Goal: Task Accomplishment & Management: Manage account settings

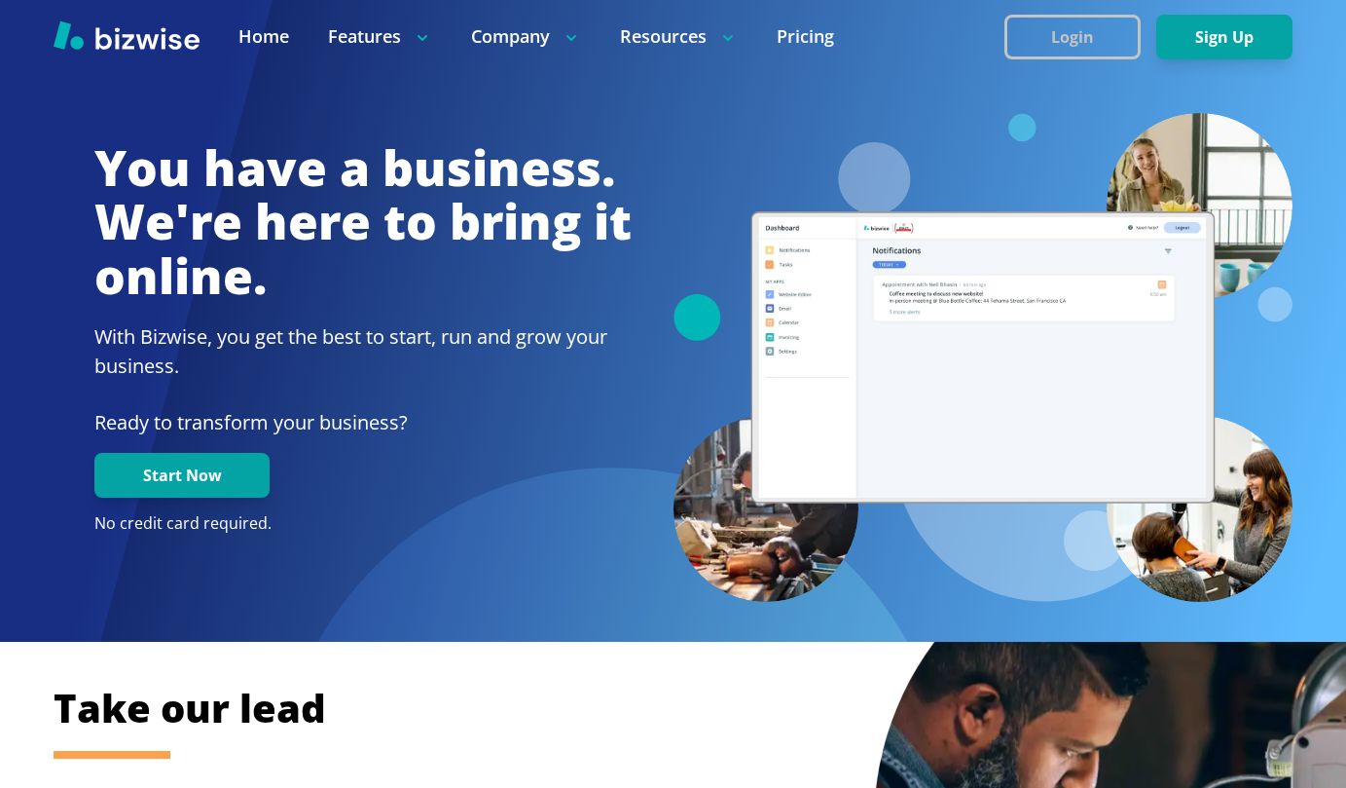
click at [1076, 39] on button "Login" at bounding box center [1073, 37] width 136 height 45
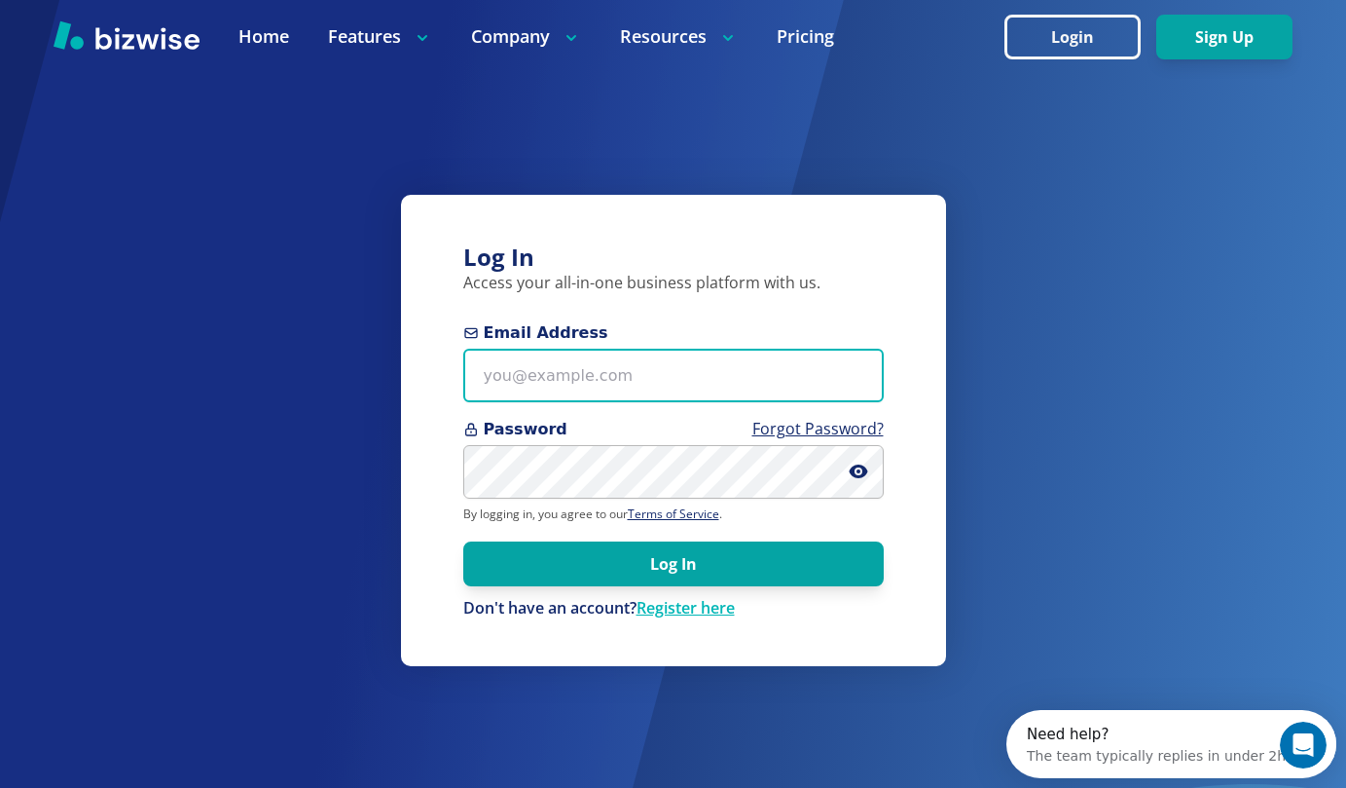
type input "doulavonda@gmail.com"
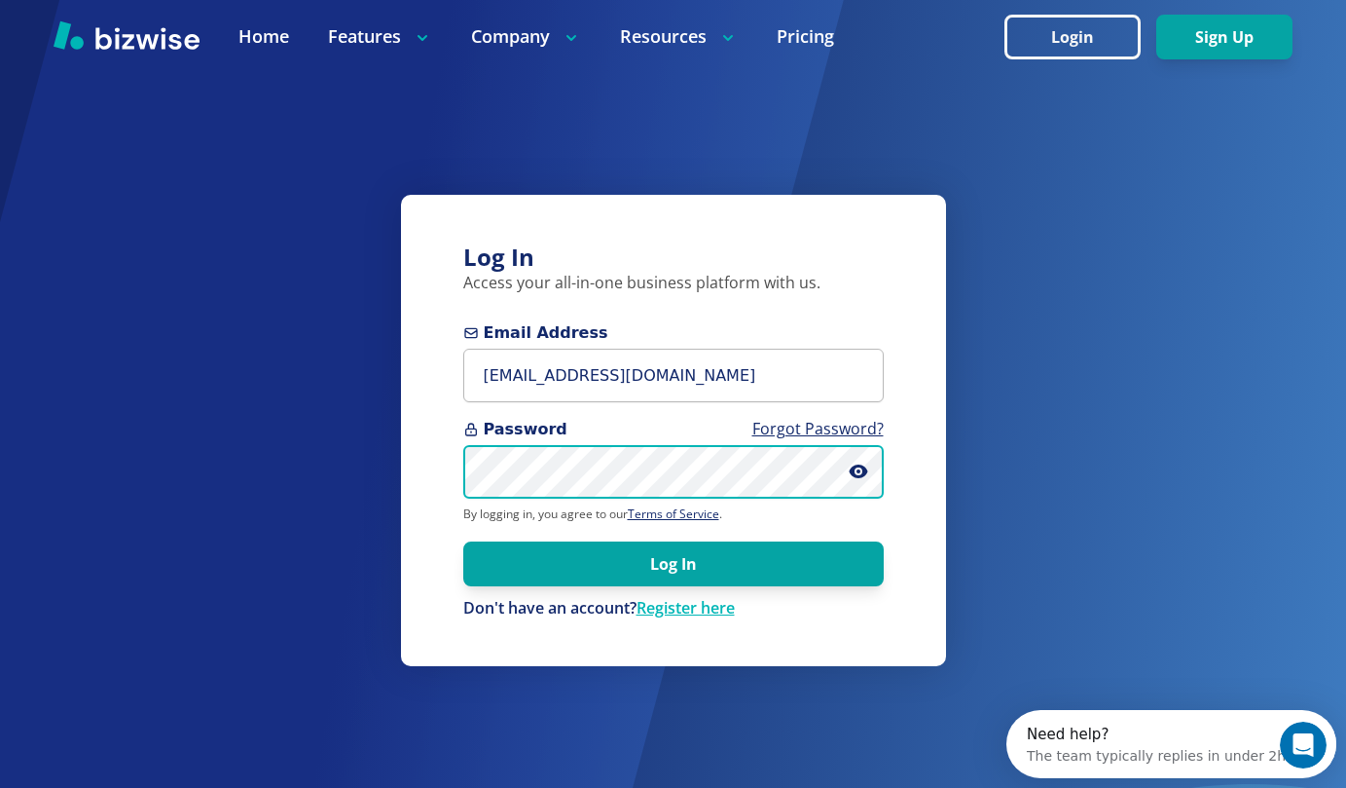
click at [673, 563] on button "Log In" at bounding box center [673, 563] width 421 height 45
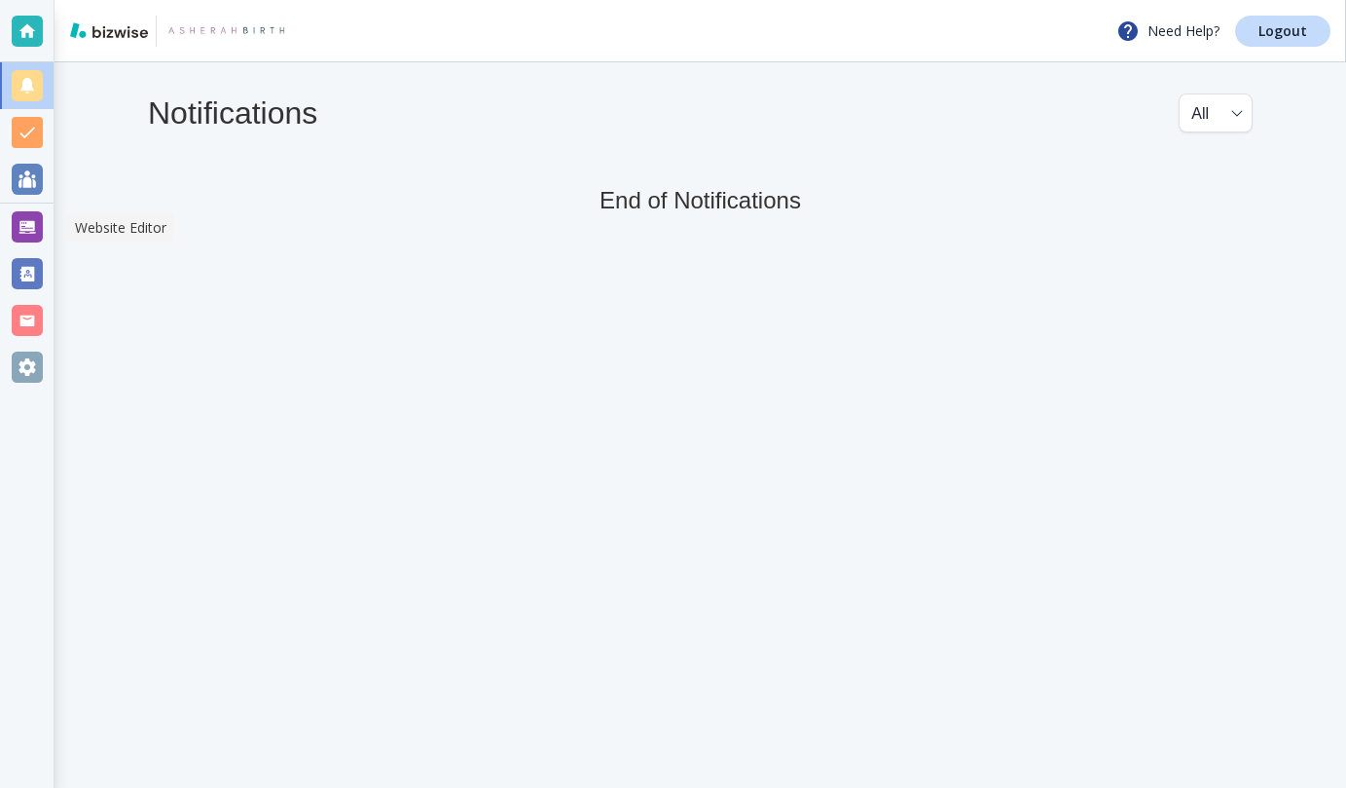
click at [24, 230] on div at bounding box center [27, 226] width 31 height 31
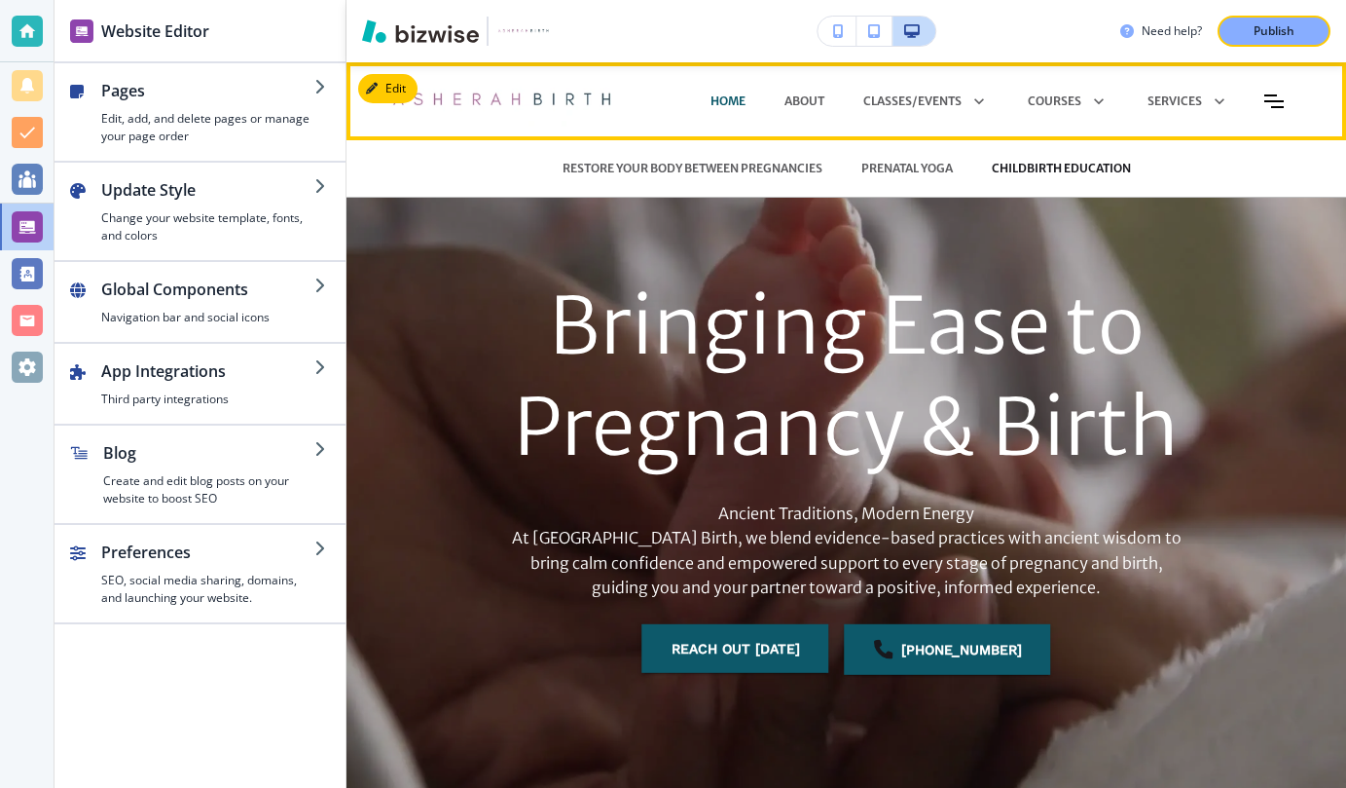
click at [1034, 168] on p "CHILDBIRTH EDUCATION" at bounding box center [1061, 169] width 139 height 18
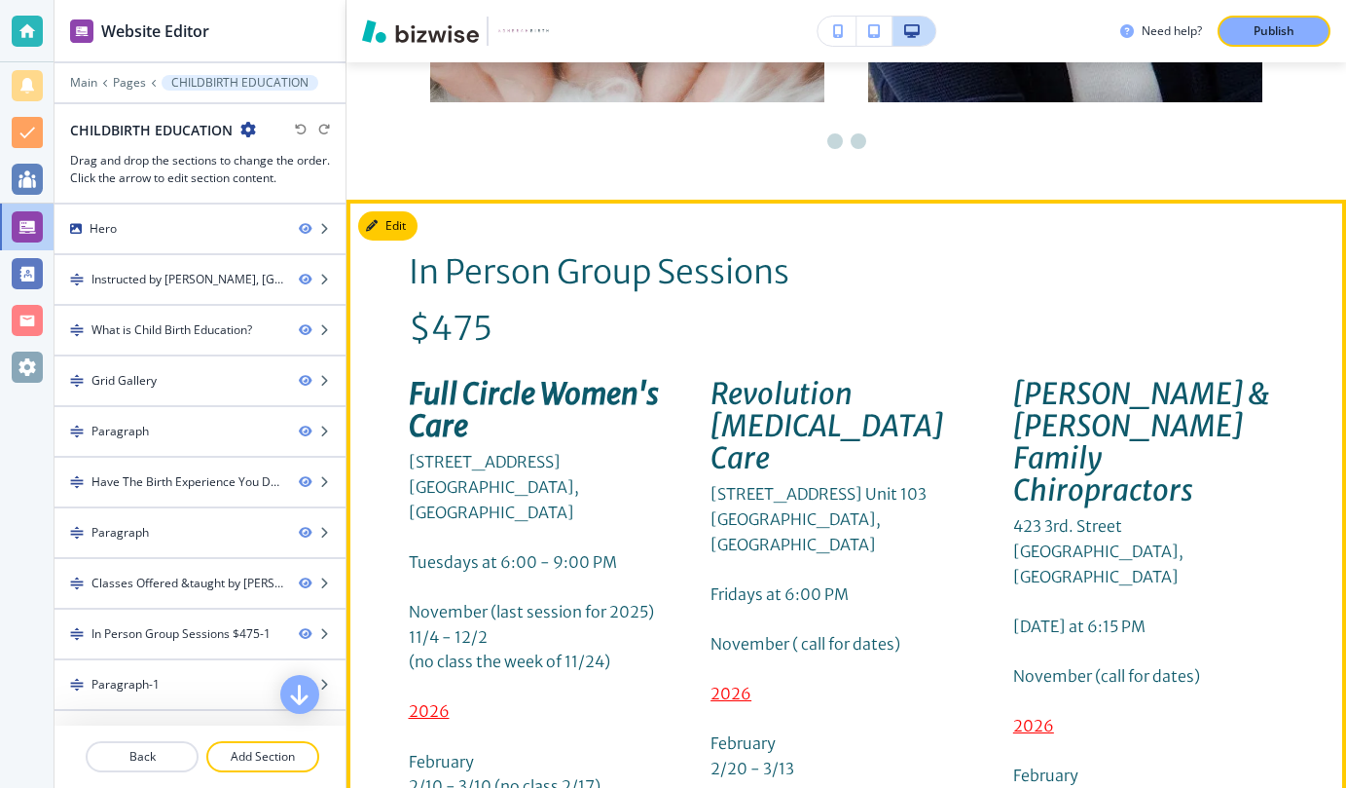
scroll to position [6231, 0]
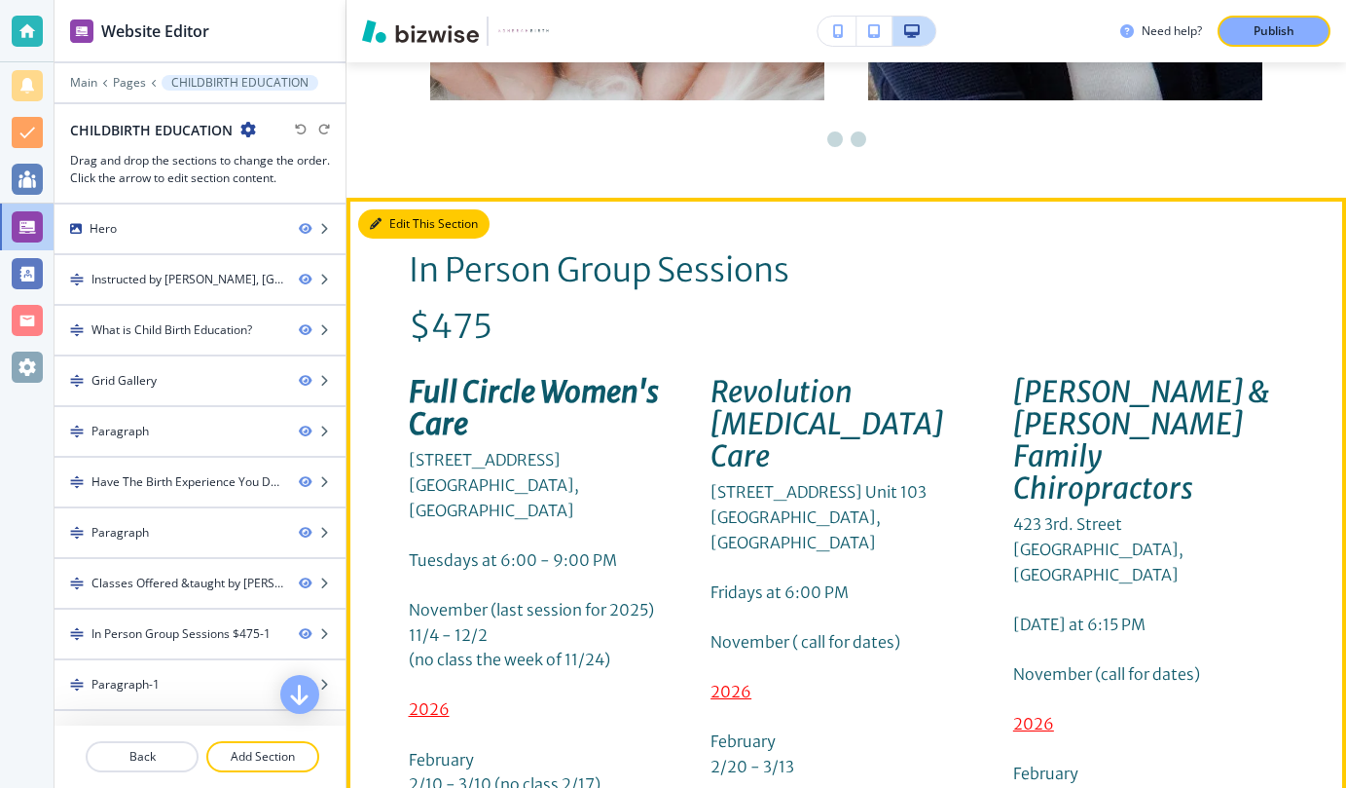
click at [389, 209] on button "Edit This Section" at bounding box center [423, 223] width 131 height 29
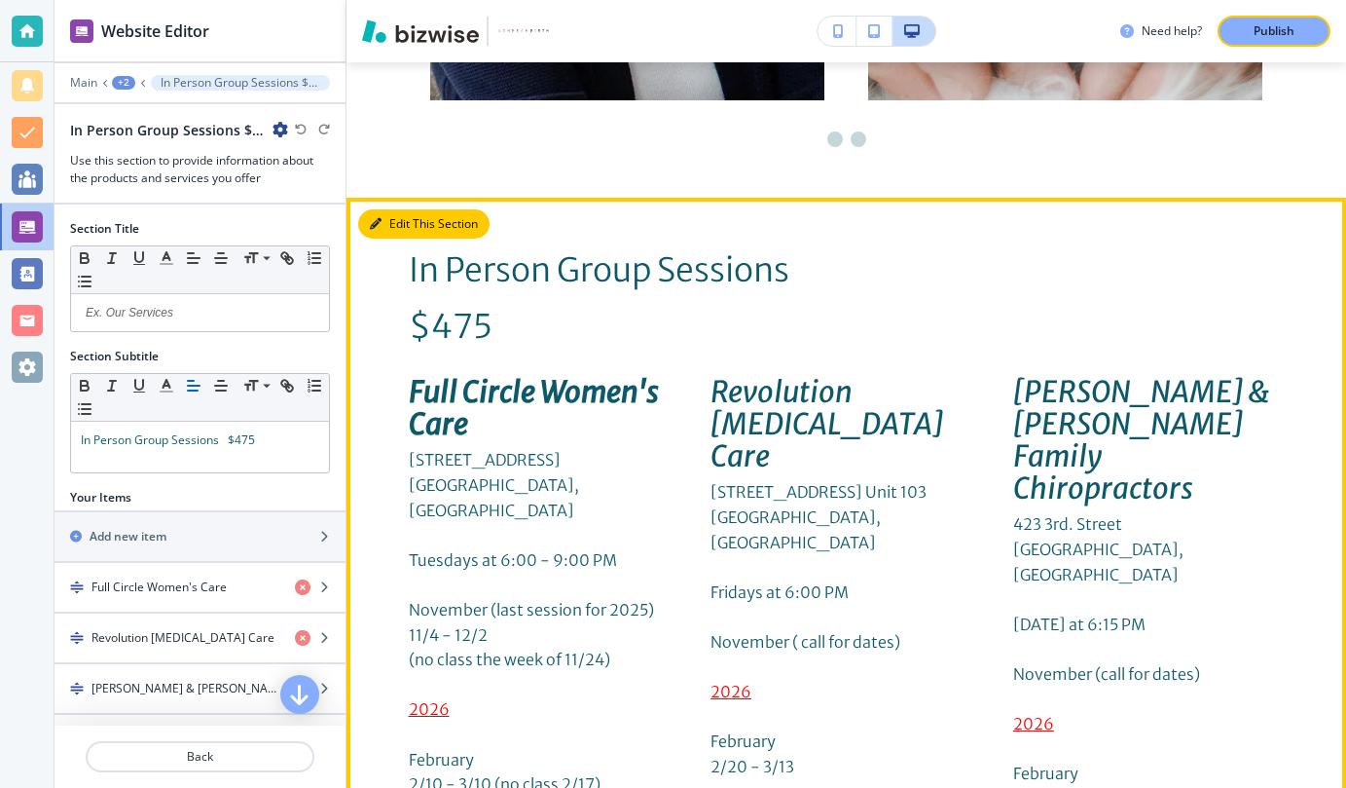
click at [389, 209] on button "Edit This Section" at bounding box center [423, 223] width 131 height 29
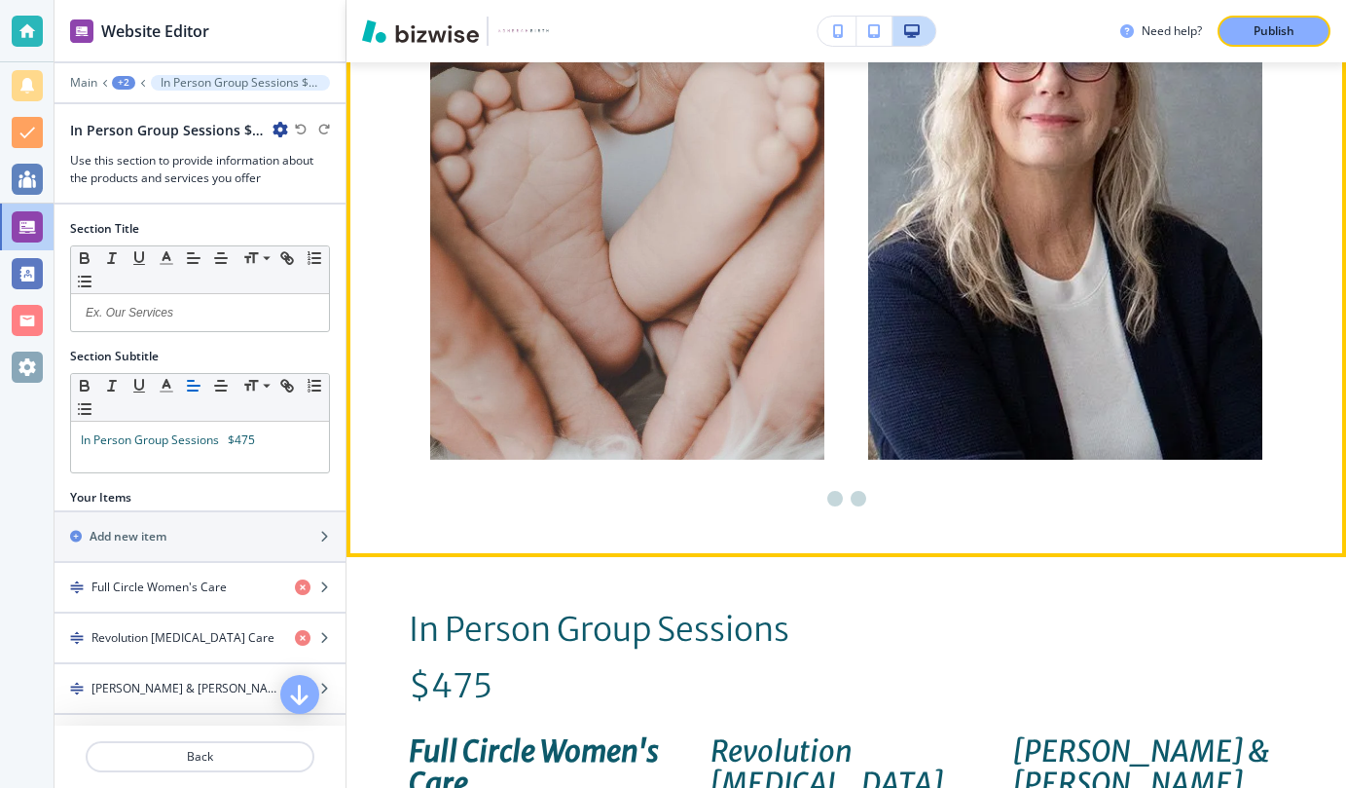
scroll to position [5839, 0]
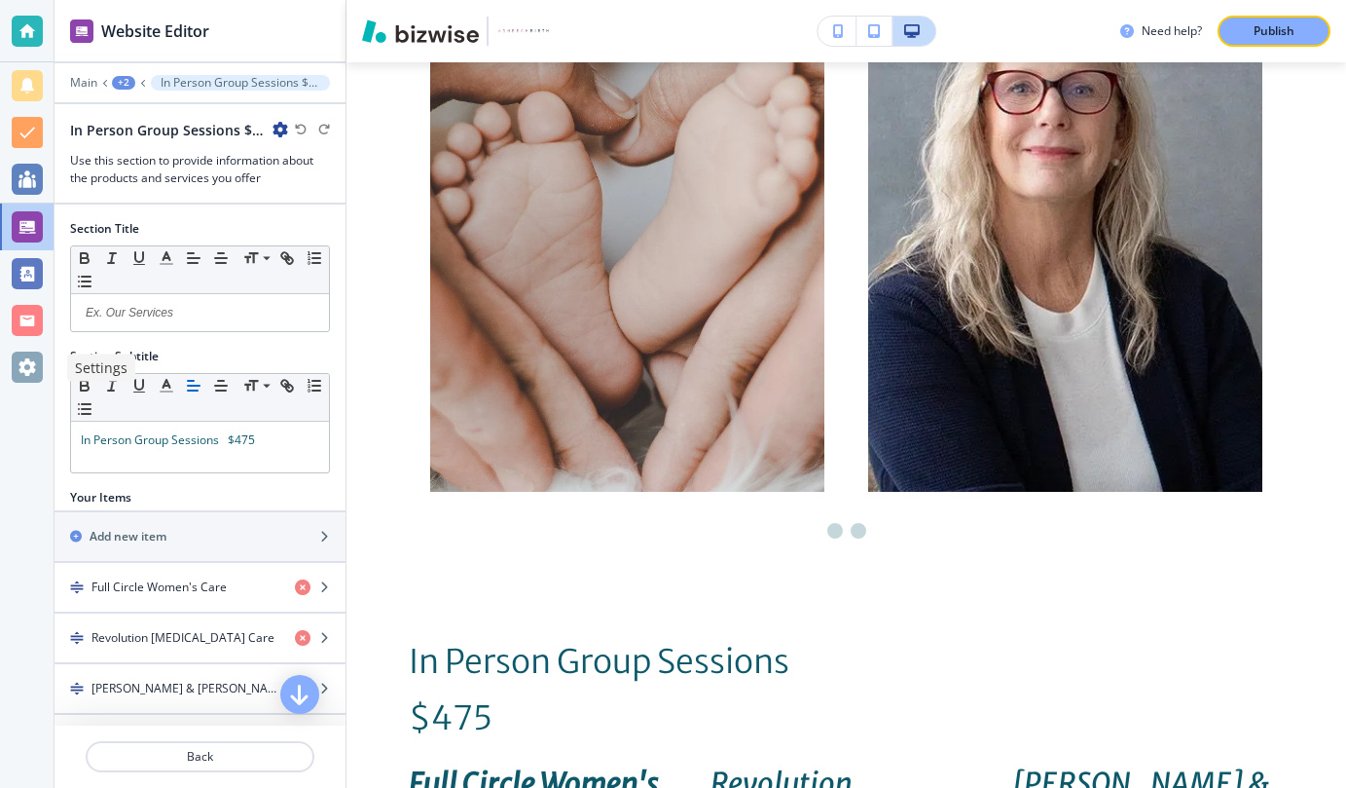
click at [24, 360] on div at bounding box center [27, 366] width 31 height 31
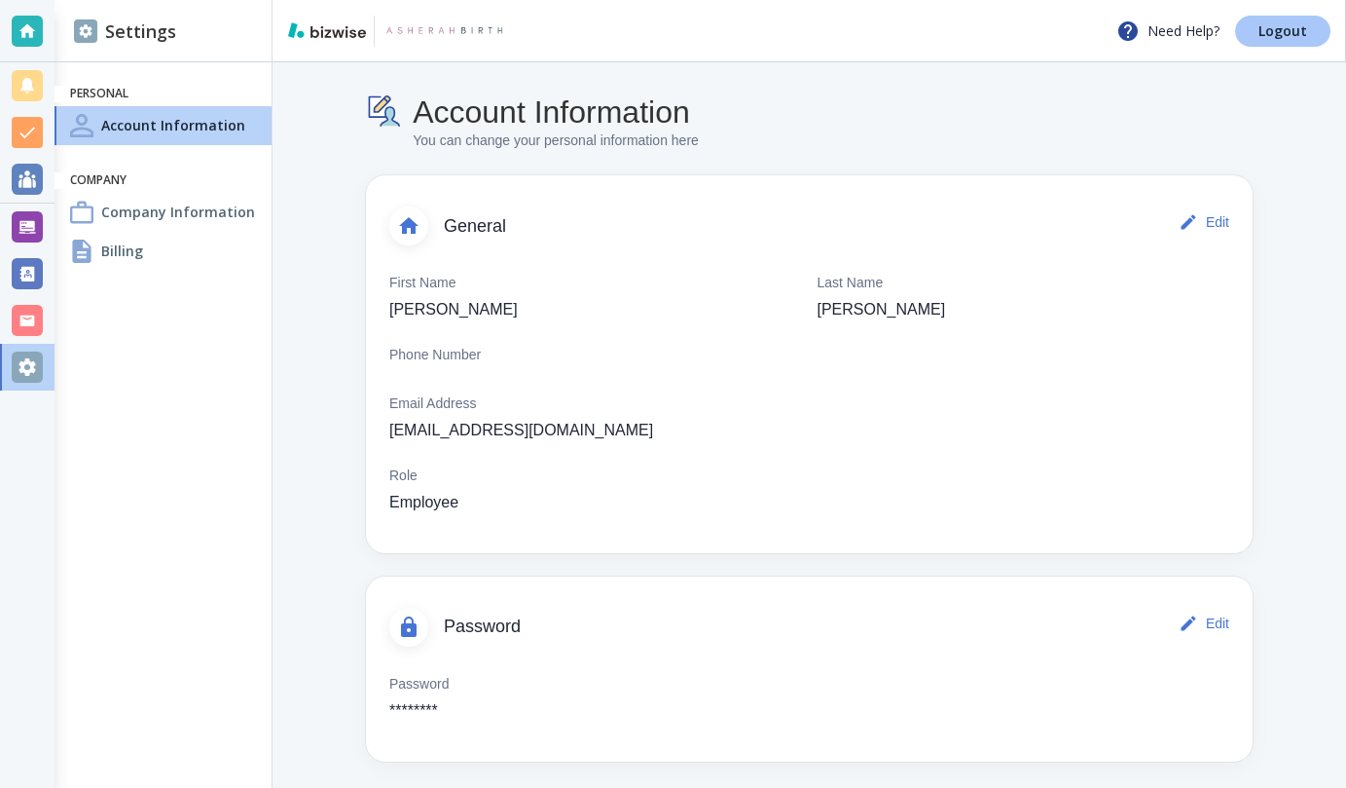
click at [1285, 30] on p "Logout" at bounding box center [1283, 31] width 49 height 14
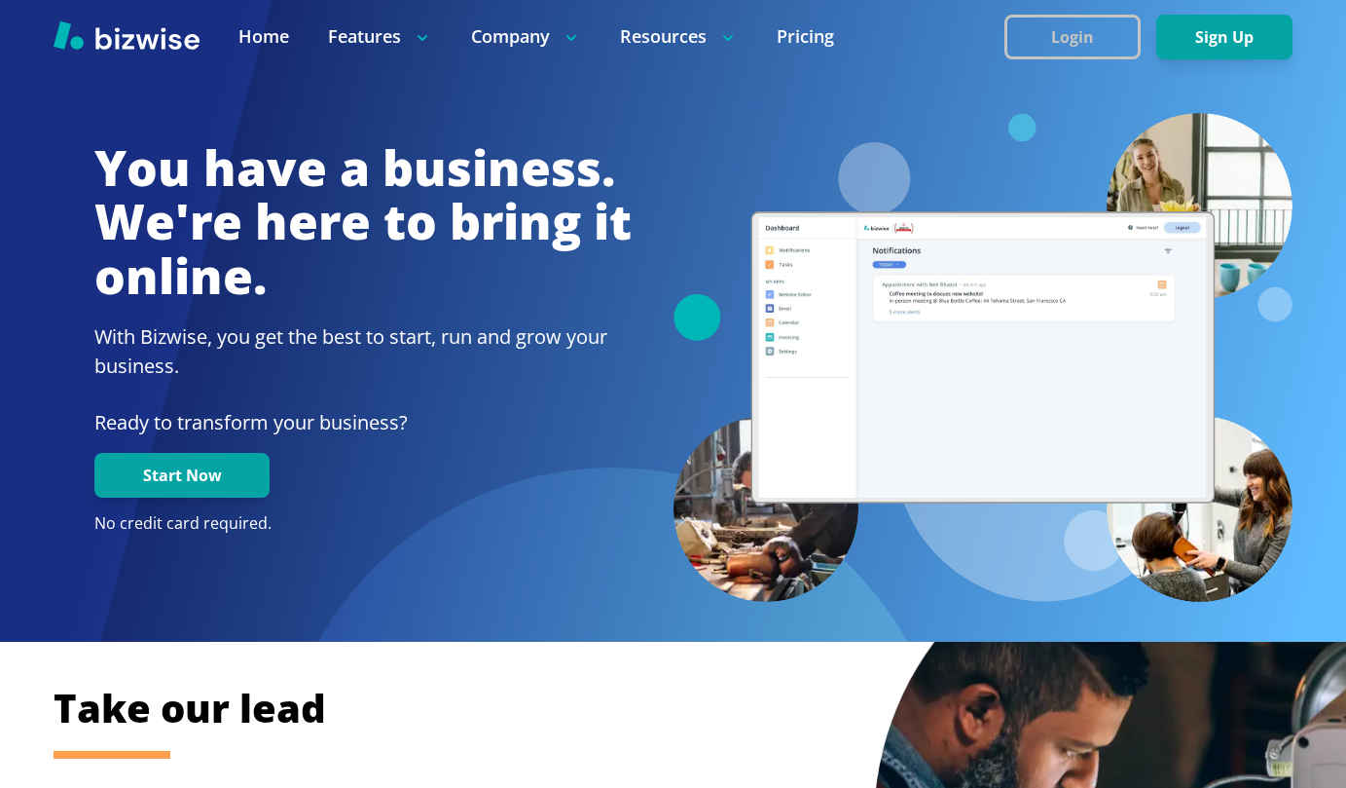
click at [1070, 28] on button "Login" at bounding box center [1073, 37] width 136 height 45
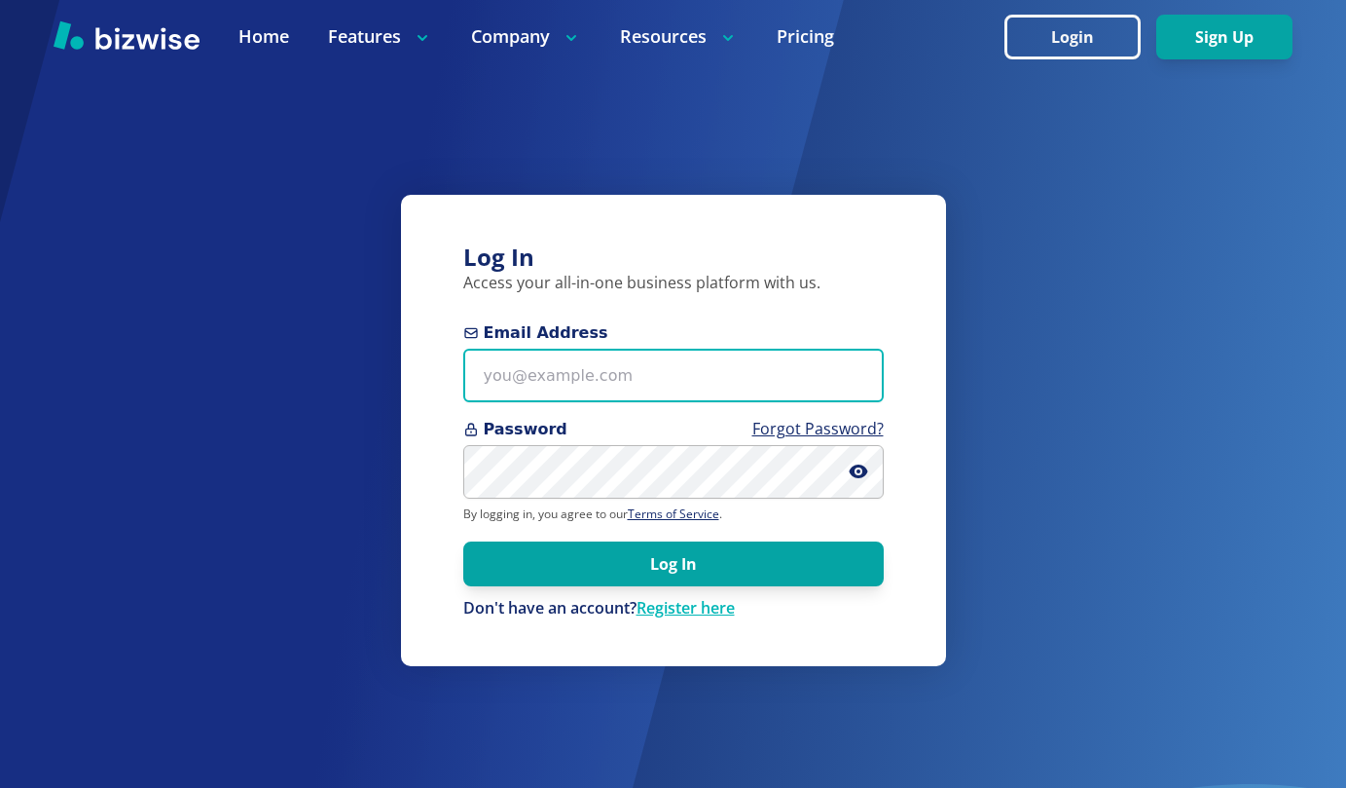
type input "doulavonda@gmail.com"
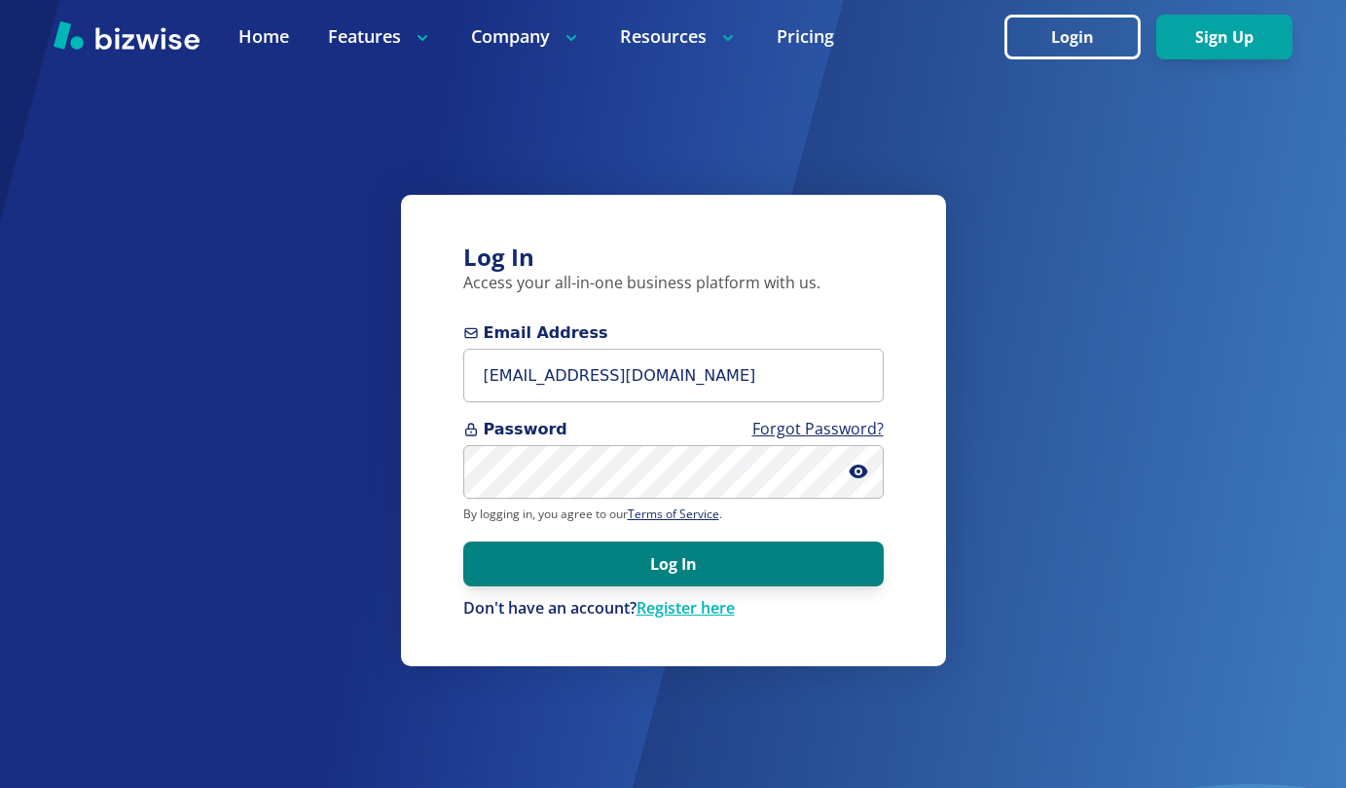
click at [692, 570] on button "Log In" at bounding box center [673, 563] width 421 height 45
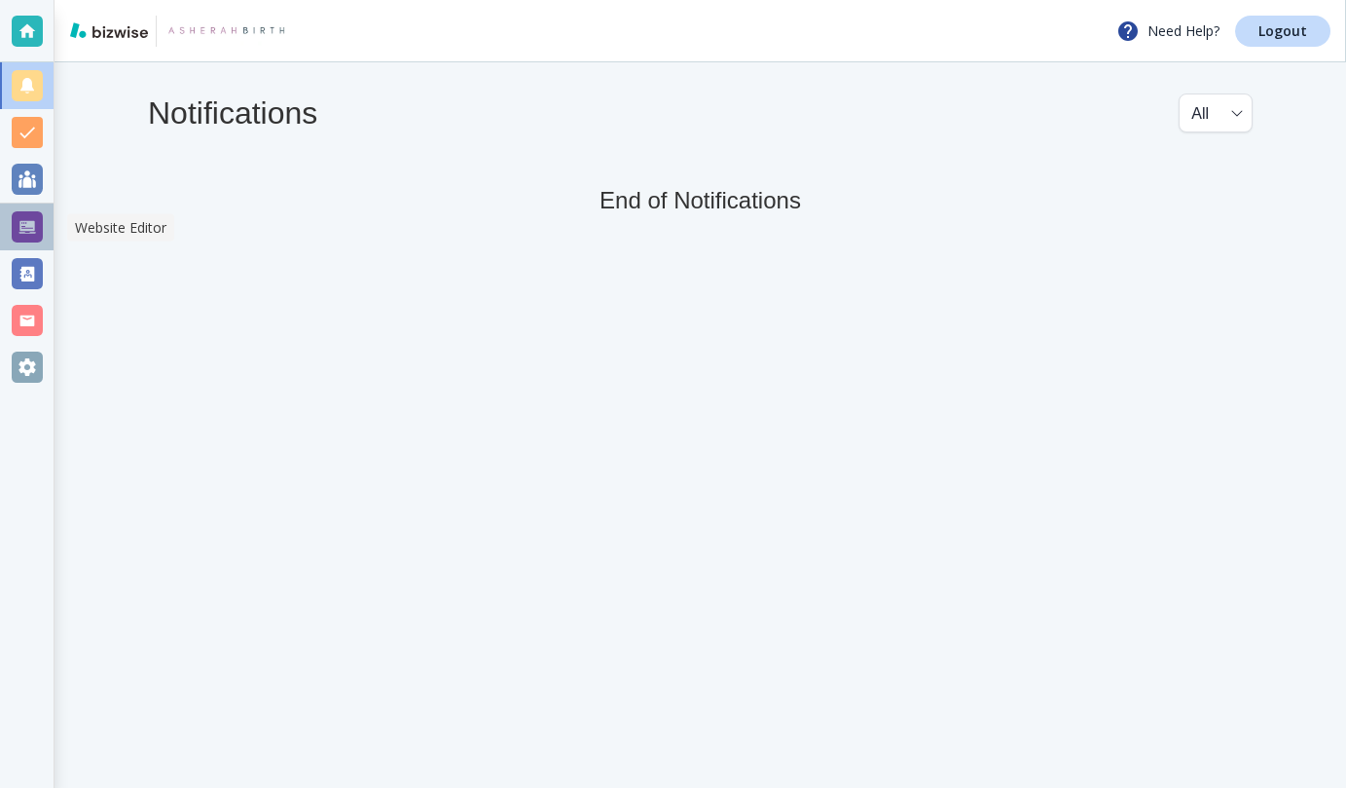
click at [27, 222] on div at bounding box center [27, 226] width 31 height 31
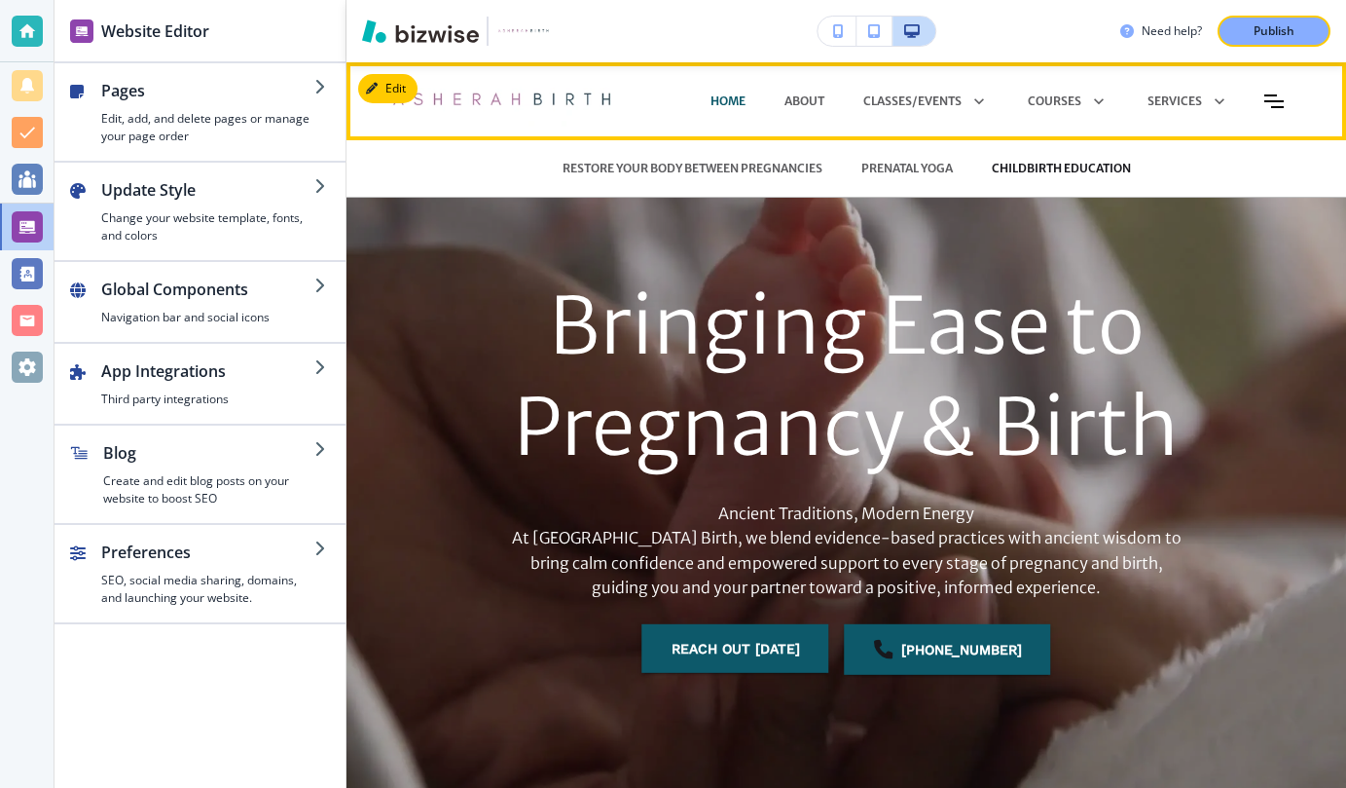
click at [1047, 169] on p "CHILDBIRTH EDUCATION" at bounding box center [1061, 169] width 139 height 18
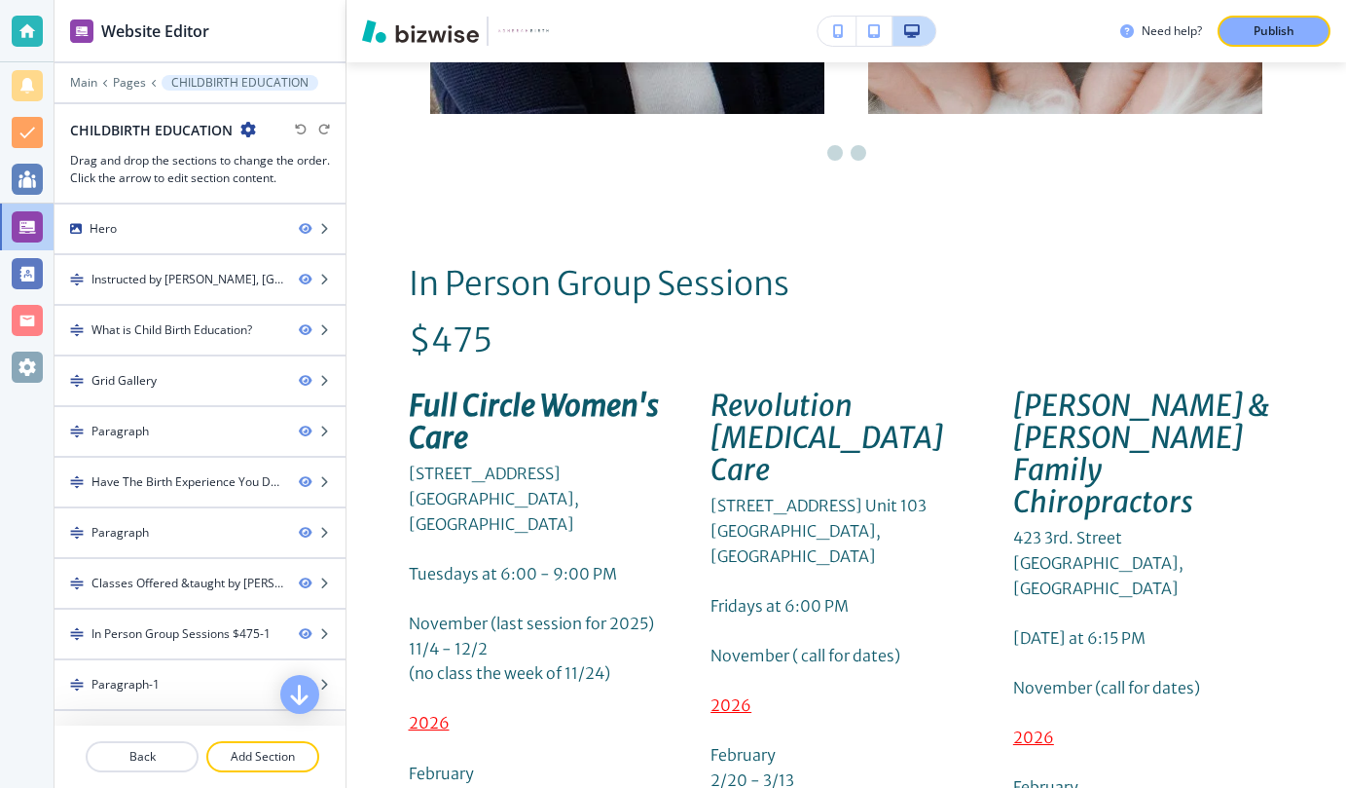
scroll to position [6215, 0]
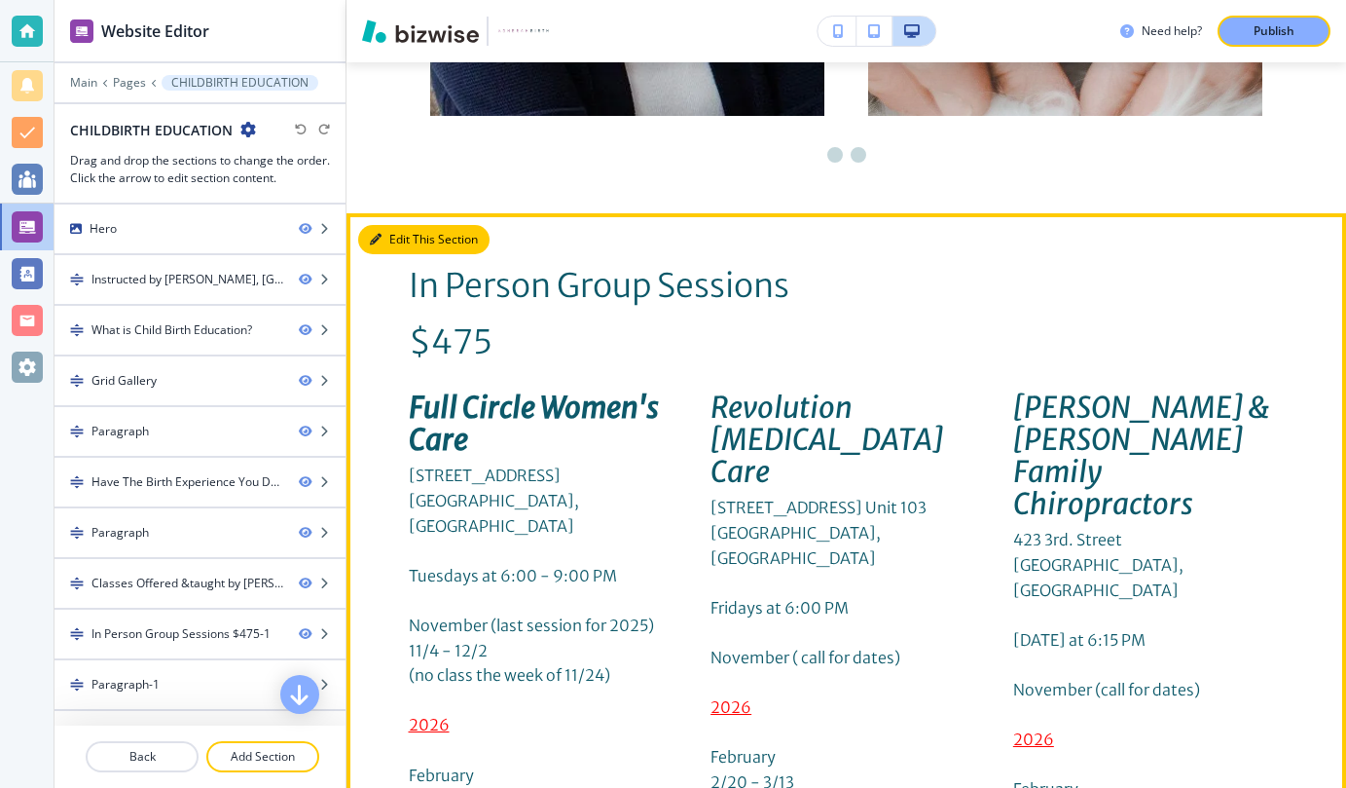
click at [392, 225] on button "Edit This Section" at bounding box center [423, 239] width 131 height 29
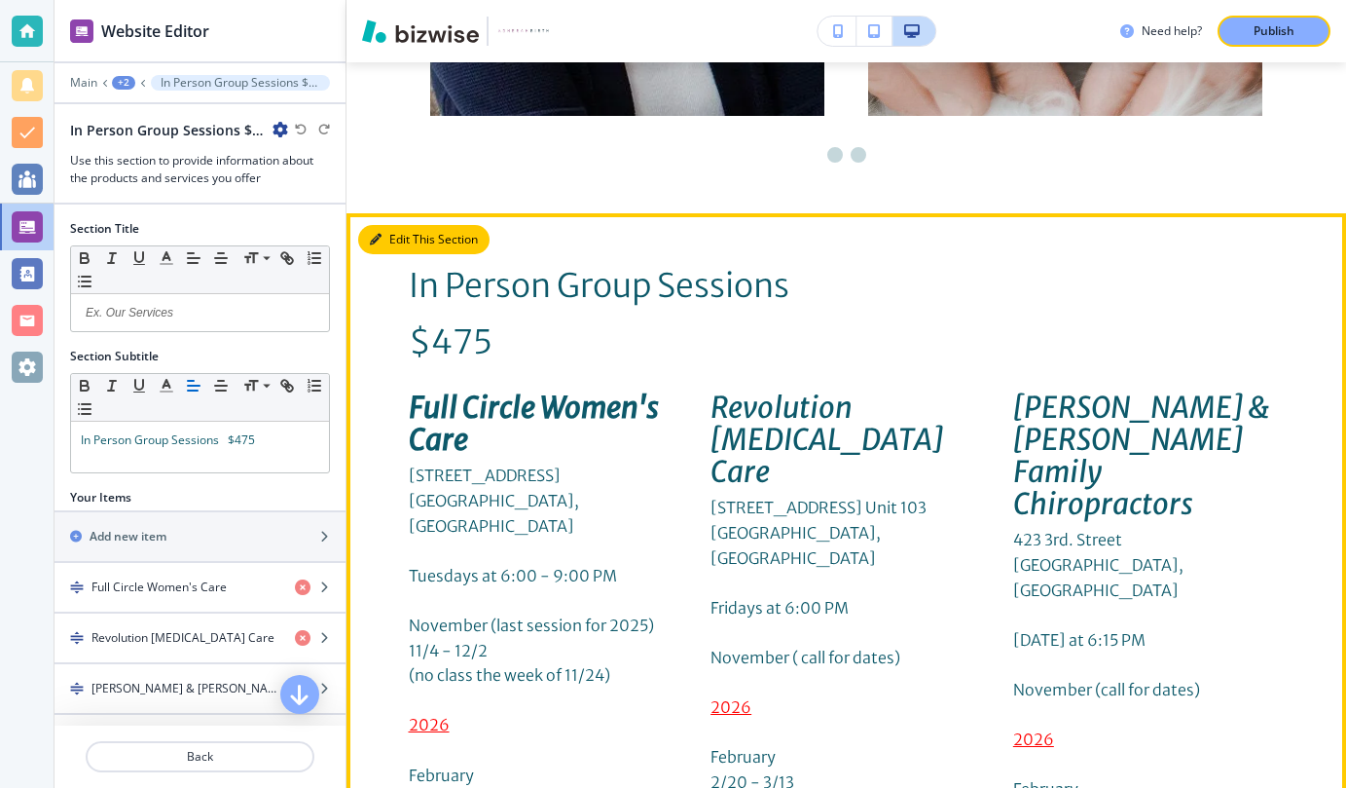
scroll to position [6231, 0]
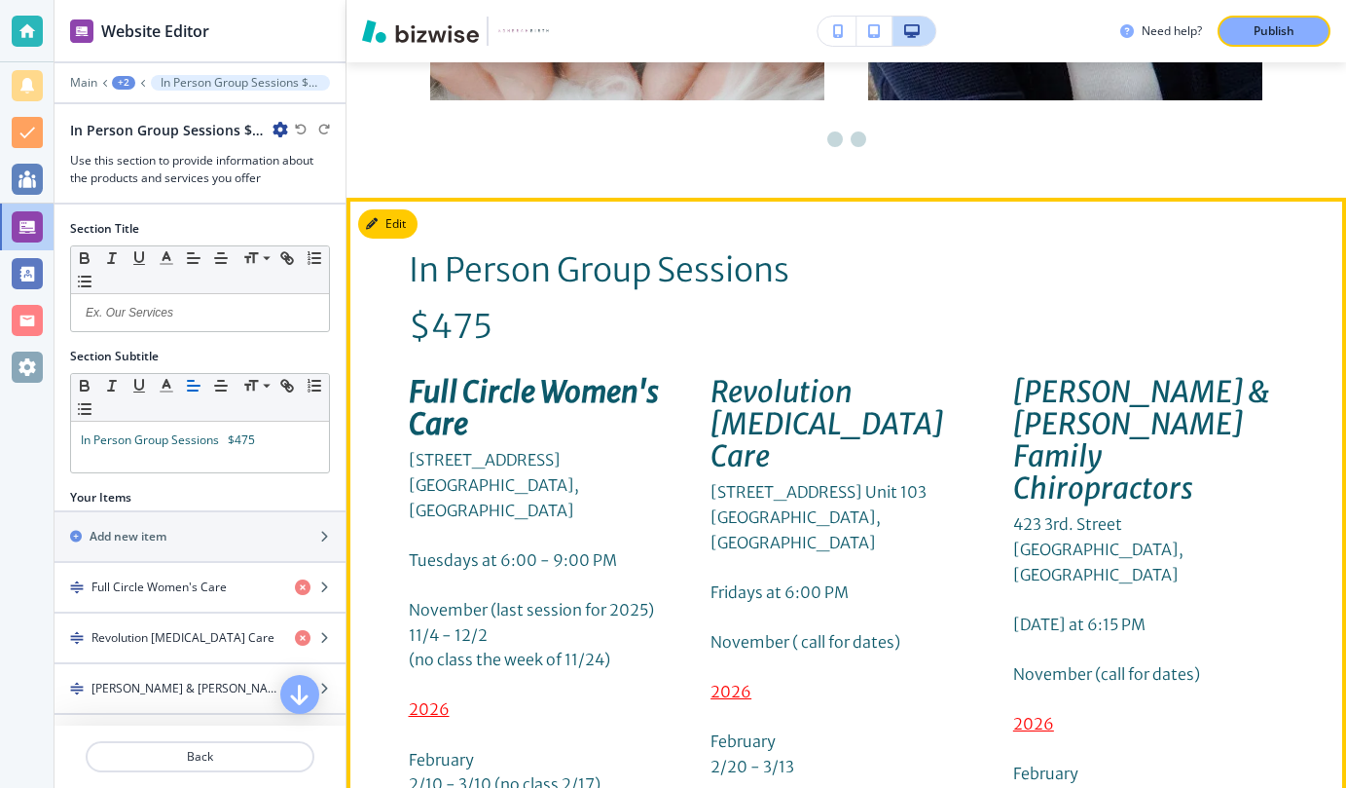
click at [602, 649] on span "(no class the week of 11/24)" at bounding box center [510, 658] width 202 height 19
click at [604, 649] on span "(no class the week of 11/24)" at bounding box center [510, 658] width 202 height 19
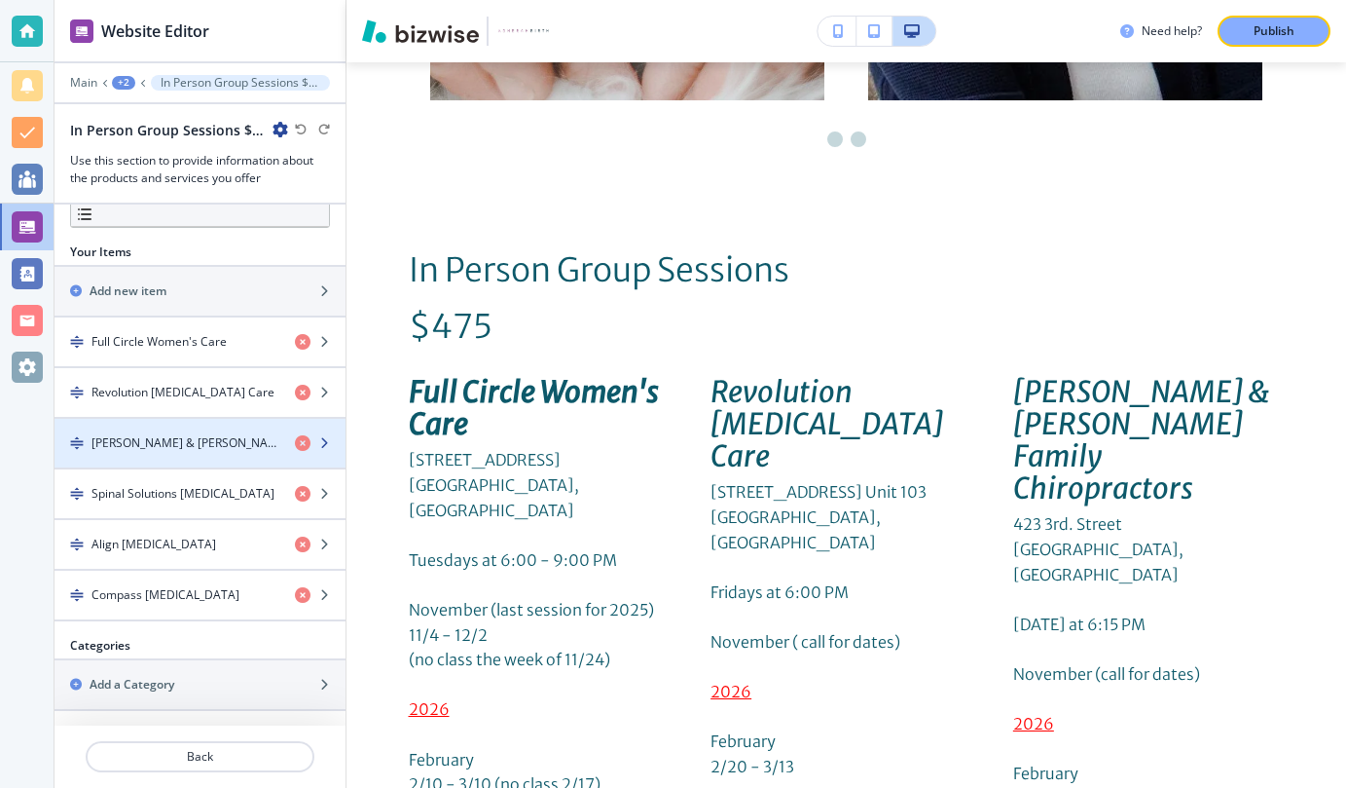
scroll to position [0, 0]
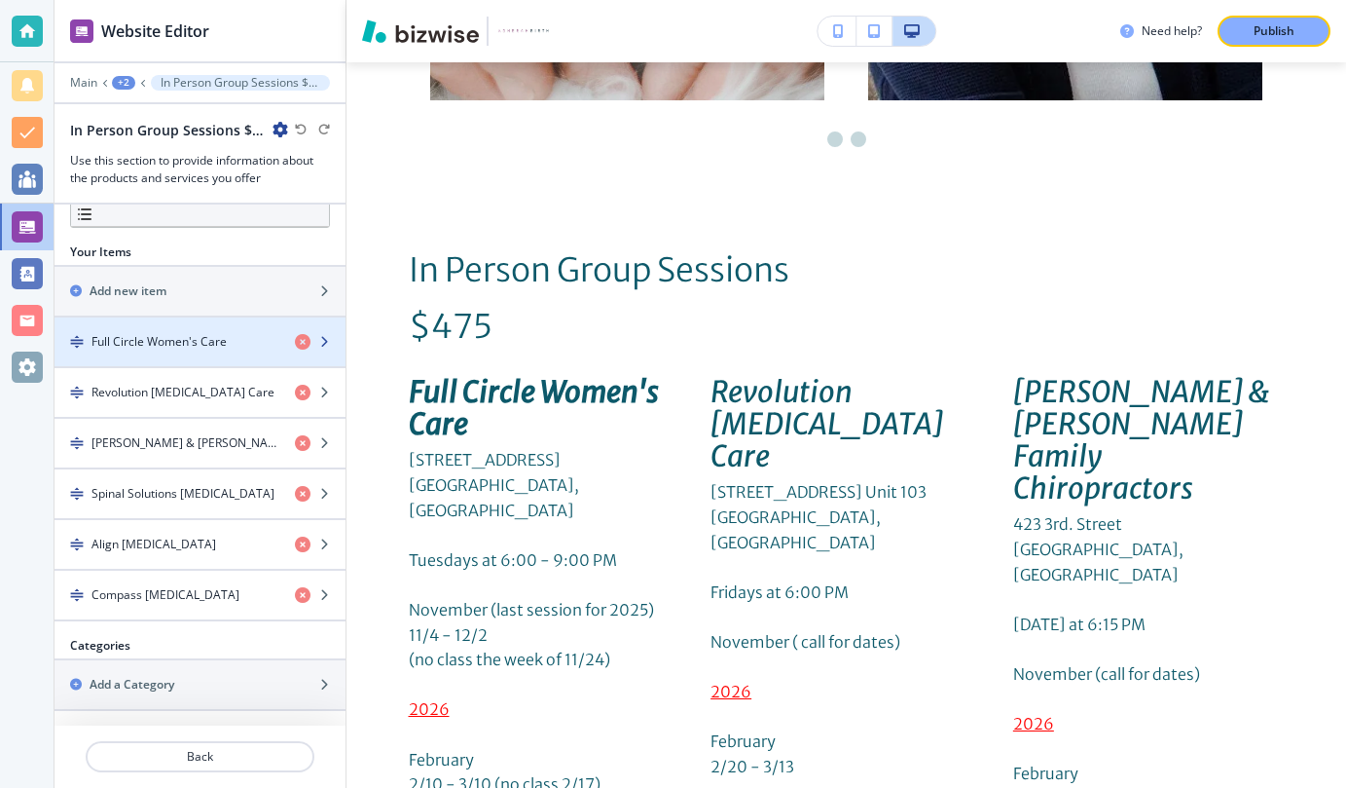
click at [323, 339] on icon "button" at bounding box center [324, 342] width 12 height 12
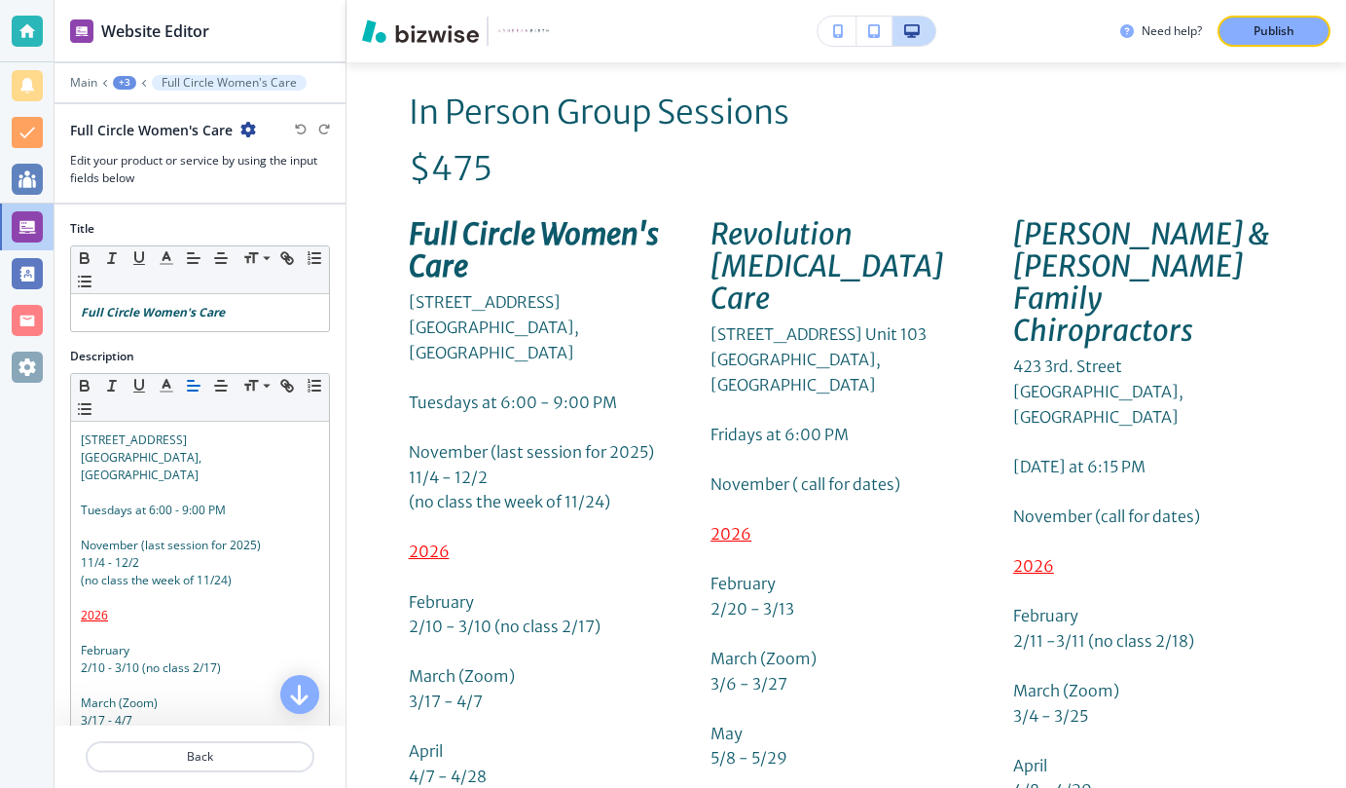
scroll to position [6408, 0]
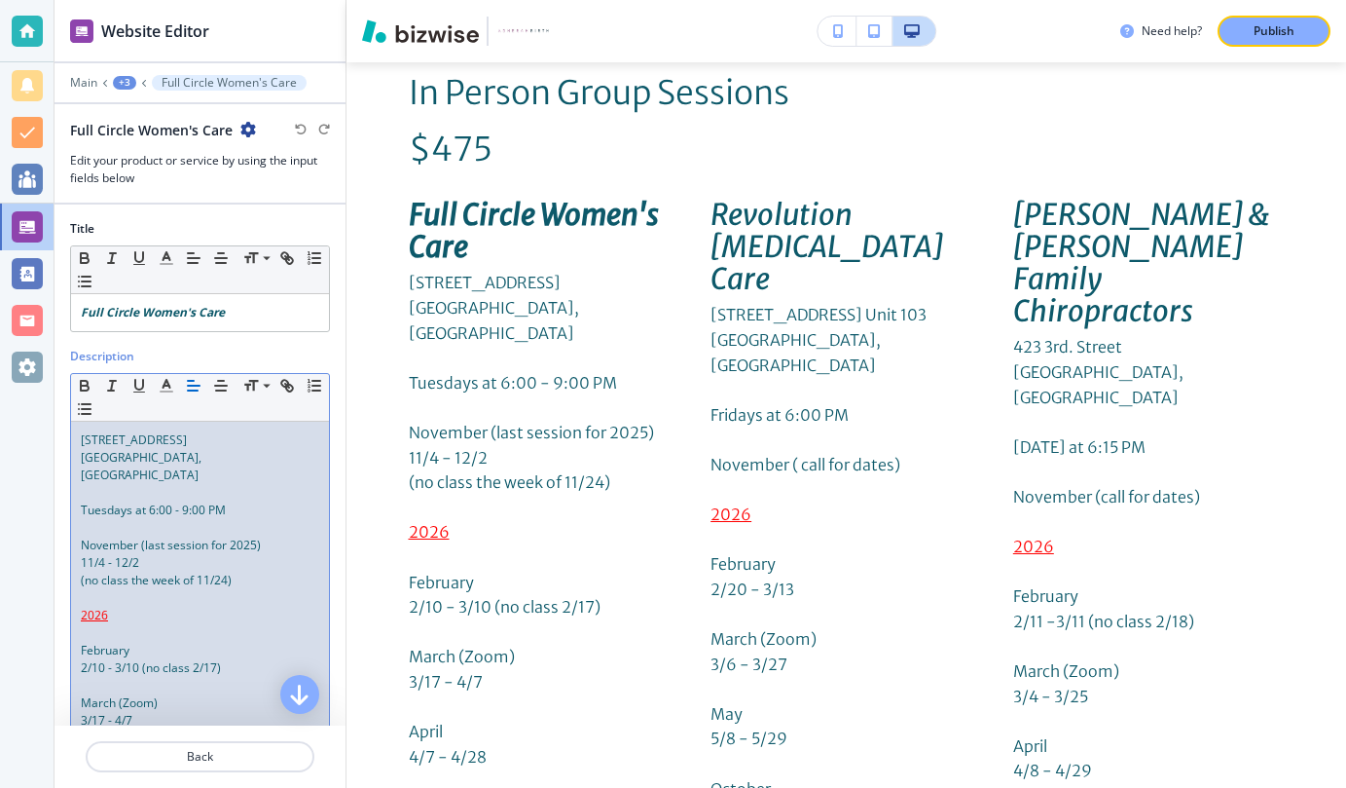
click at [229, 571] on span "(no class the week of 11/24)" at bounding box center [156, 579] width 151 height 17
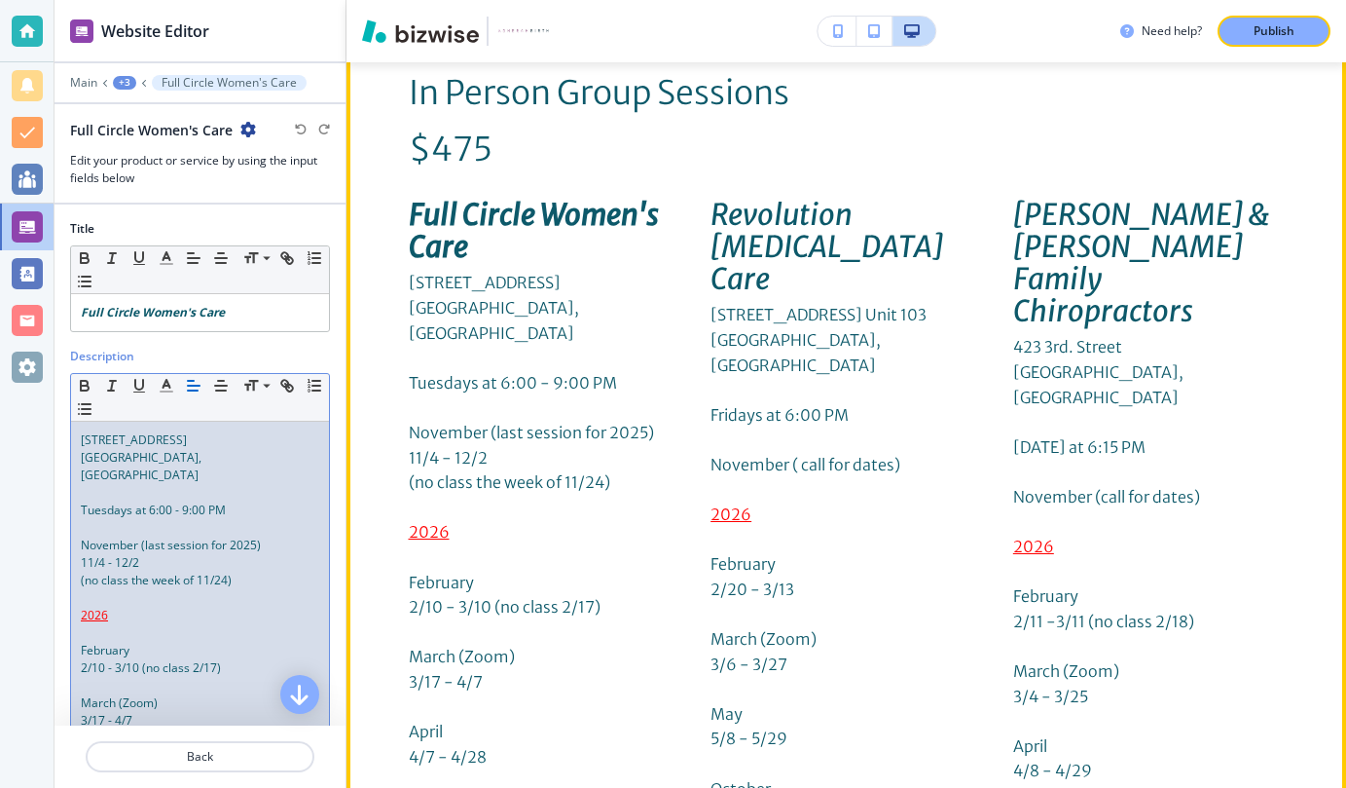
click at [856, 478] on p at bounding box center [847, 490] width 272 height 25
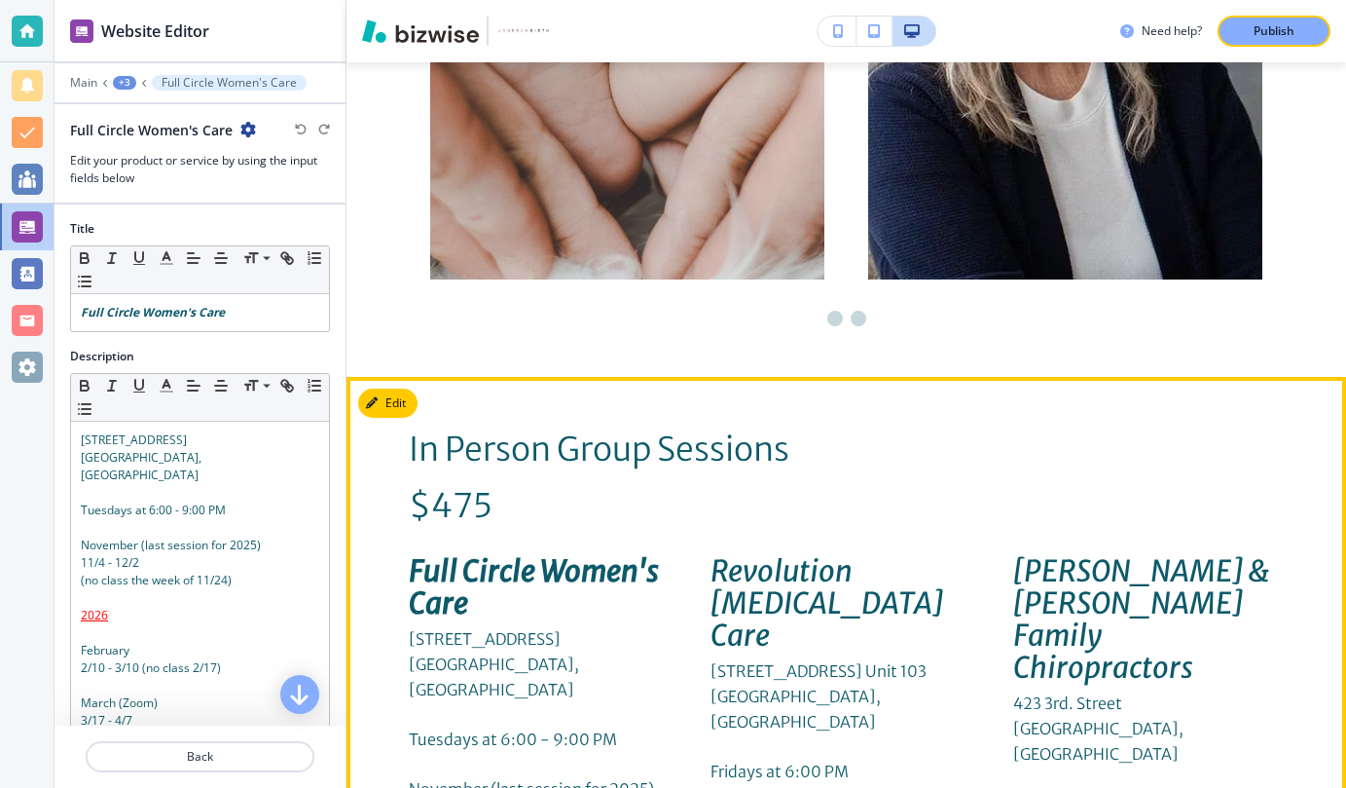
scroll to position [6059, 0]
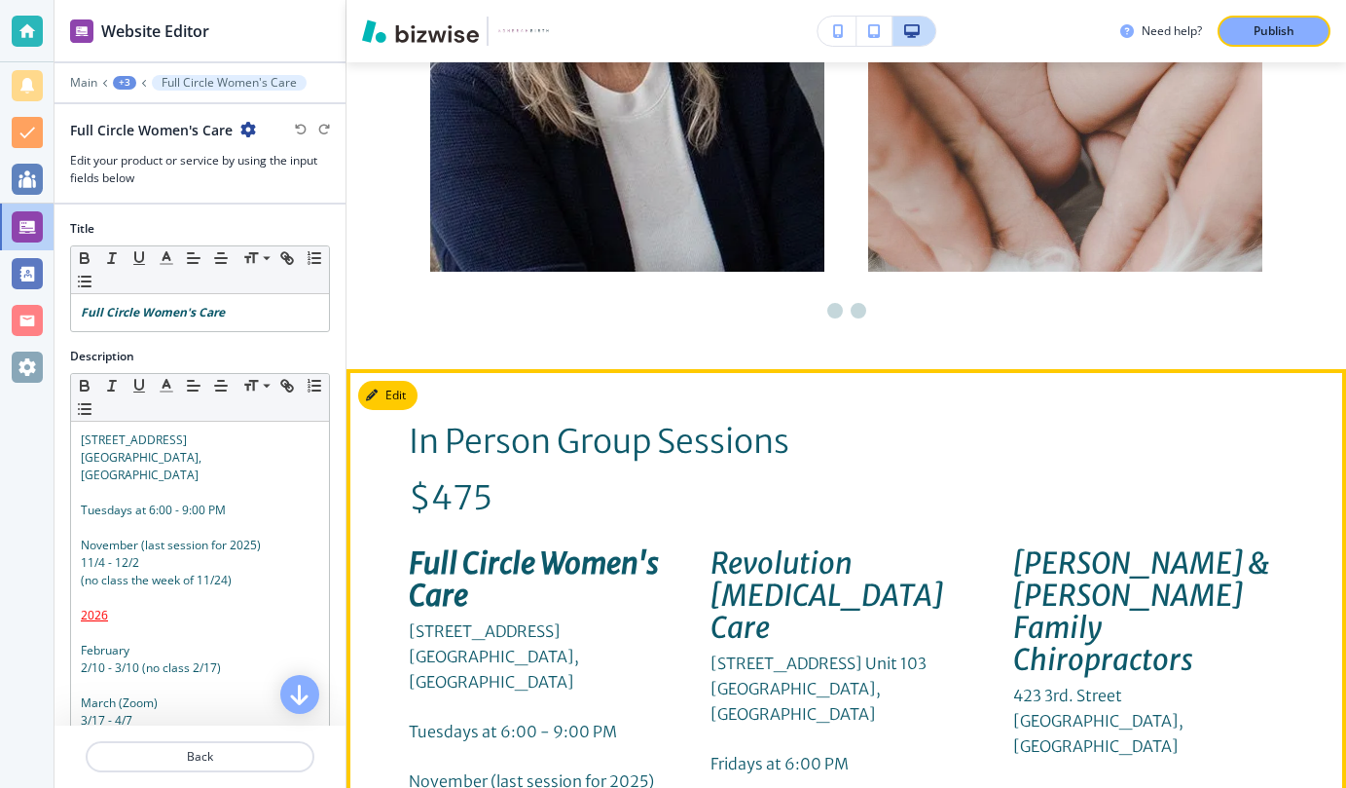
click at [823, 412] on p "In Person Group Sessions $475" at bounding box center [628, 468] width 438 height 112
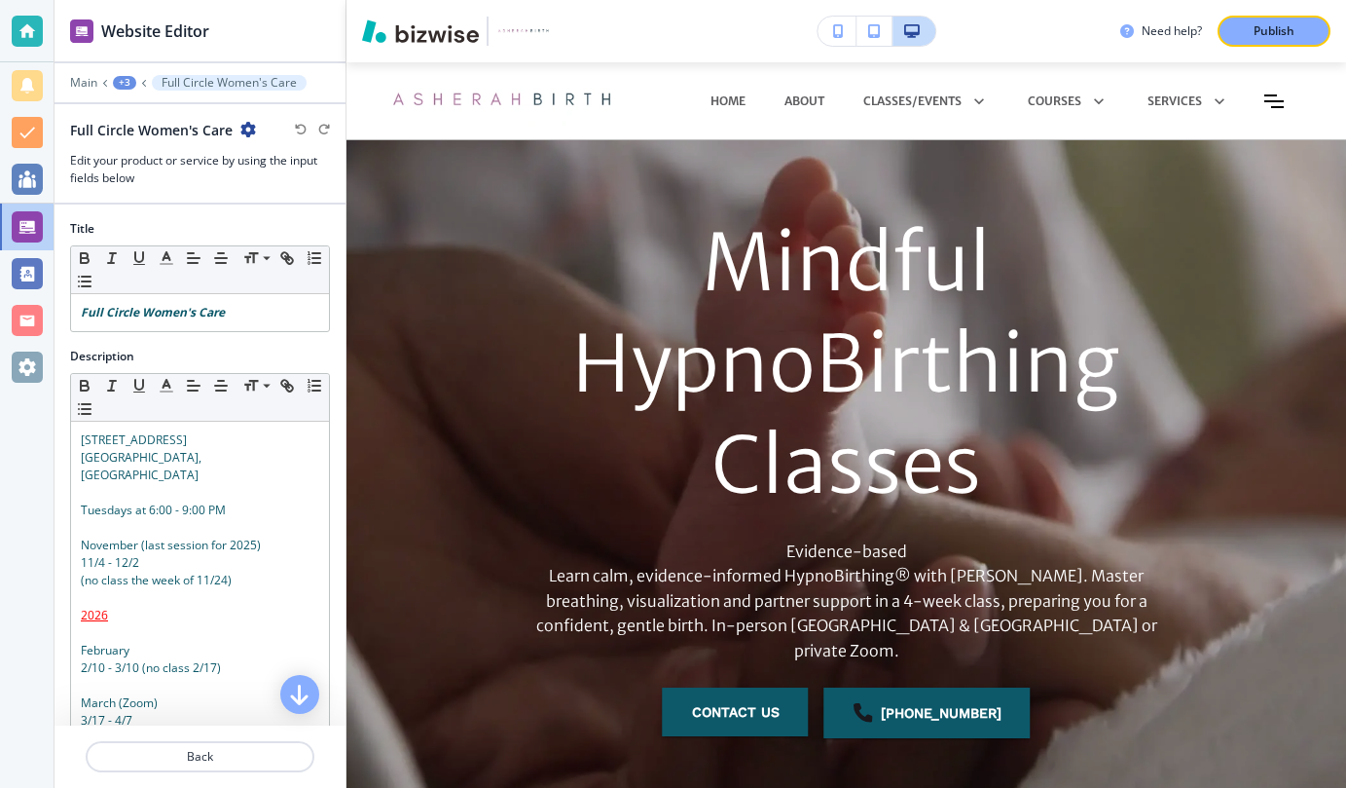
scroll to position [0, 0]
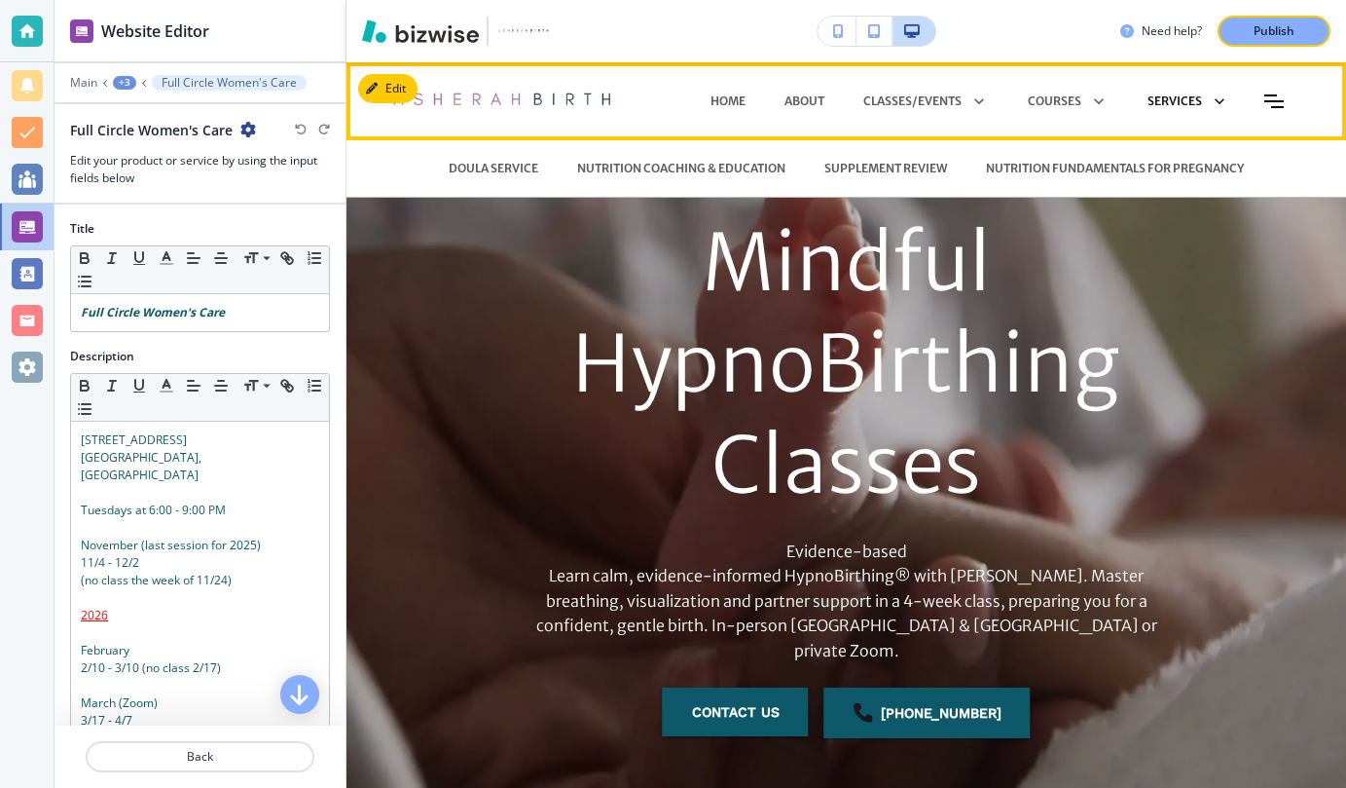
click at [1218, 100] on icon at bounding box center [1220, 101] width 10 height 6
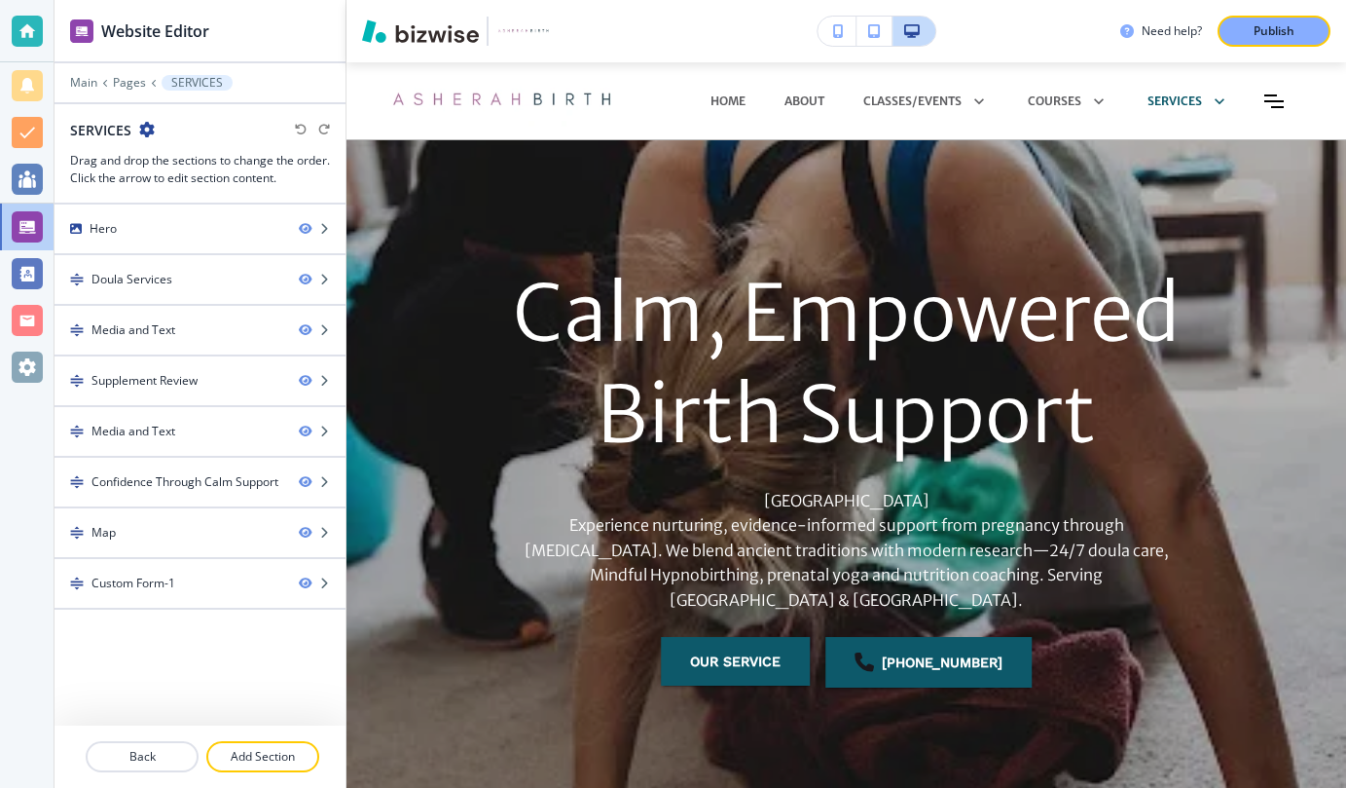
click at [873, 33] on icon "button" at bounding box center [874, 31] width 12 height 14
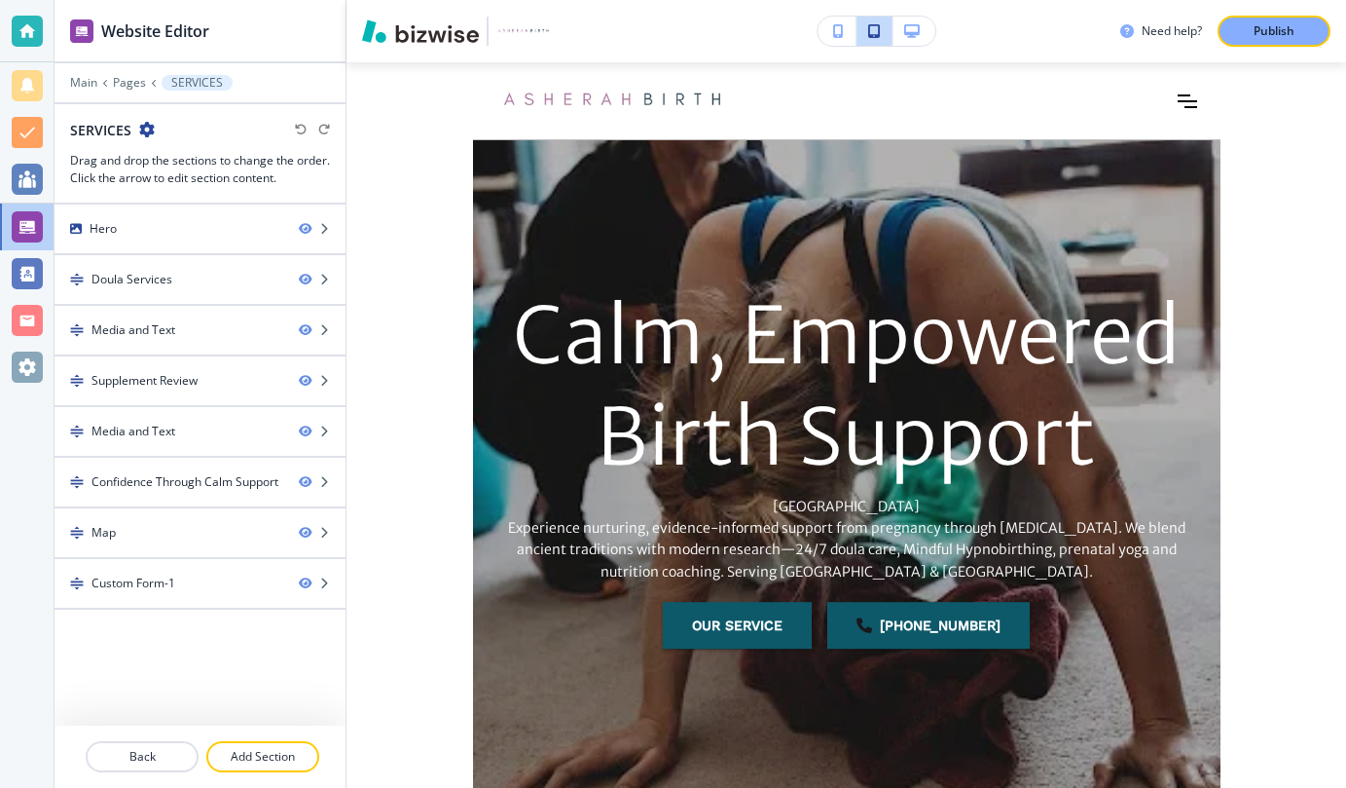
click at [909, 32] on icon "button" at bounding box center [912, 31] width 16 height 14
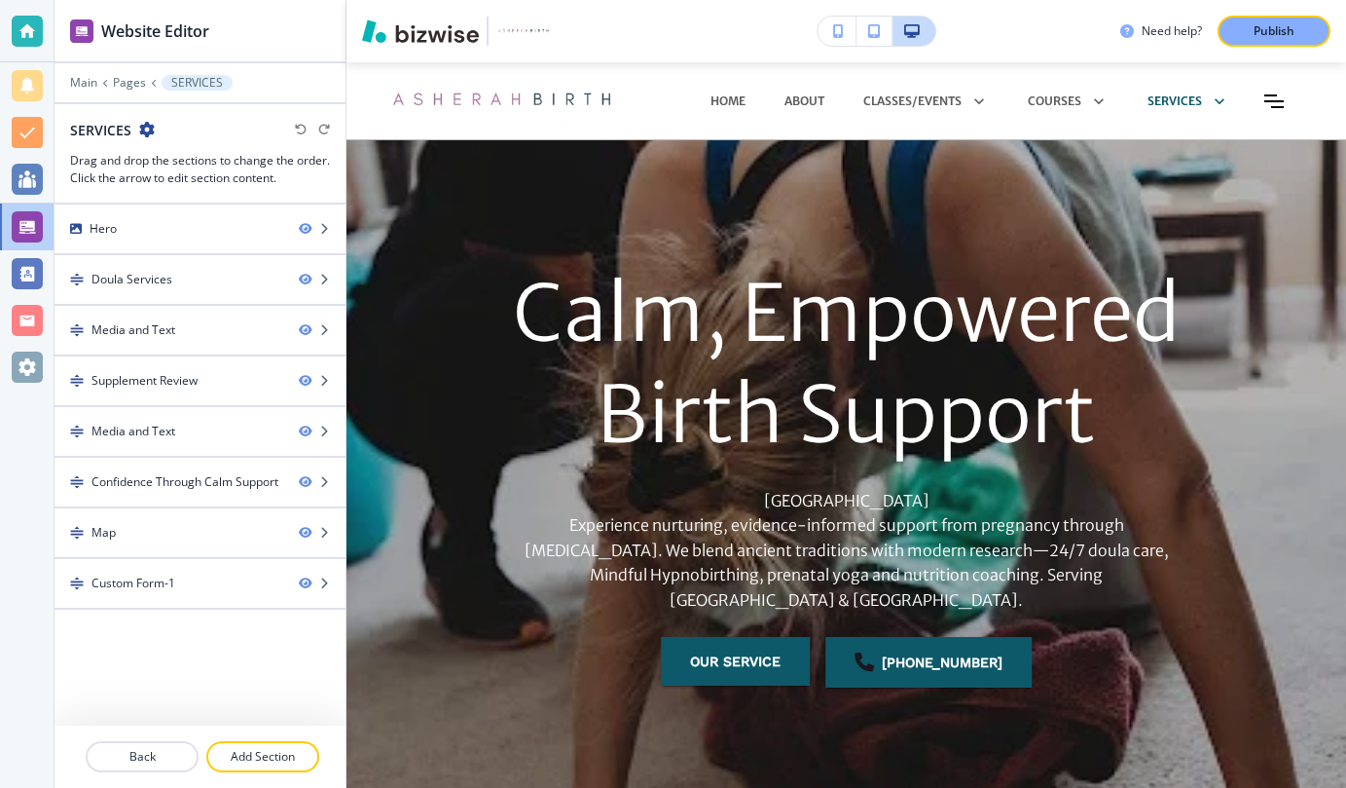
click at [918, 29] on icon "button" at bounding box center [912, 31] width 16 height 14
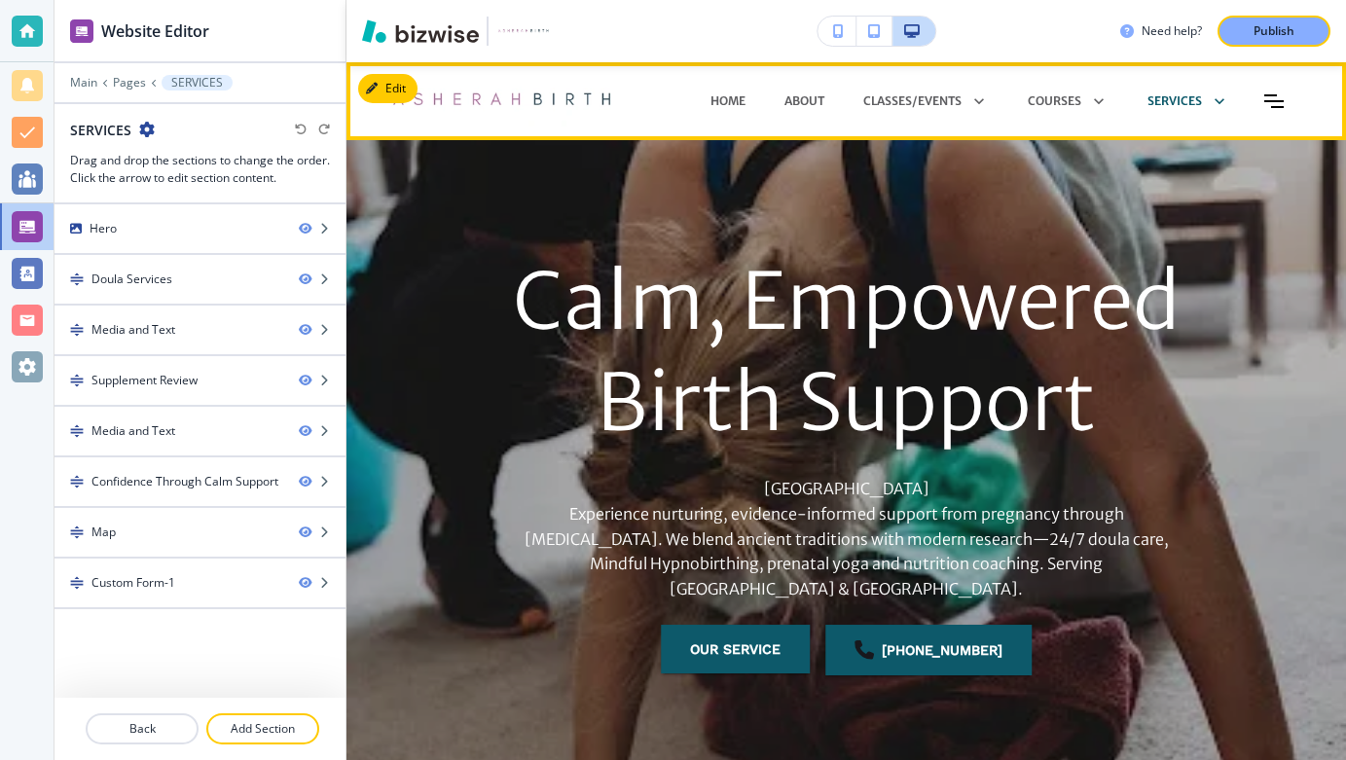
click at [1277, 97] on icon "Toggle hamburger navigation menu" at bounding box center [1274, 101] width 19 height 14
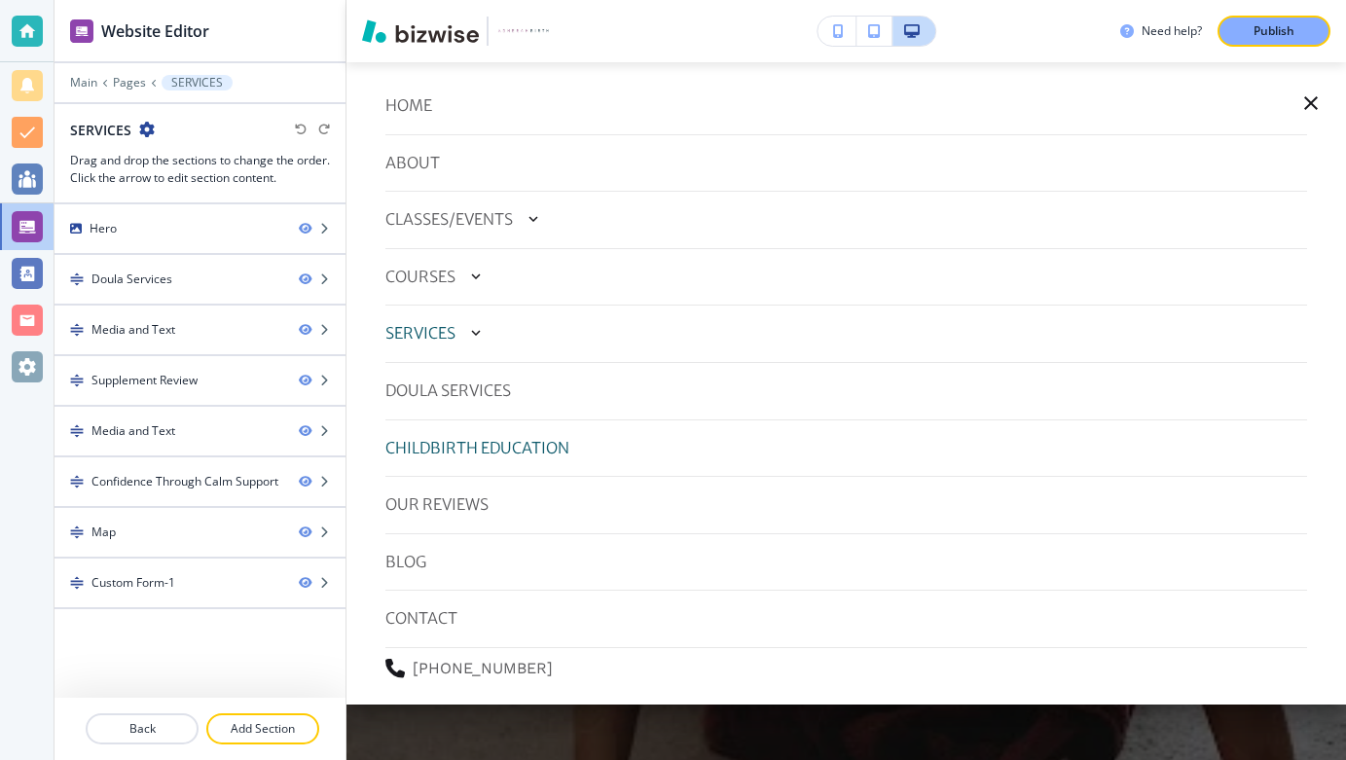
click at [478, 445] on p "CHILDBIRTH EDUCATION" at bounding box center [478, 448] width 184 height 25
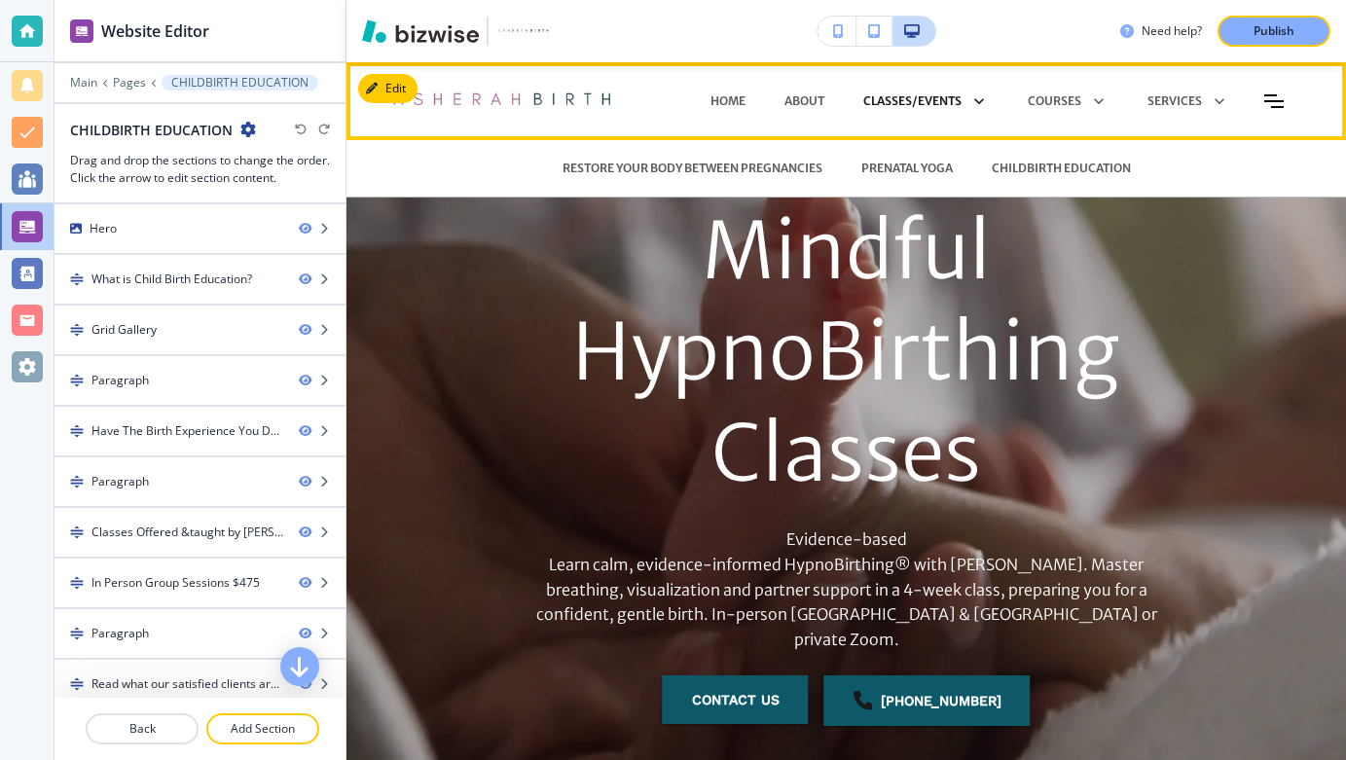
click at [979, 99] on icon at bounding box center [975, 101] width 27 height 27
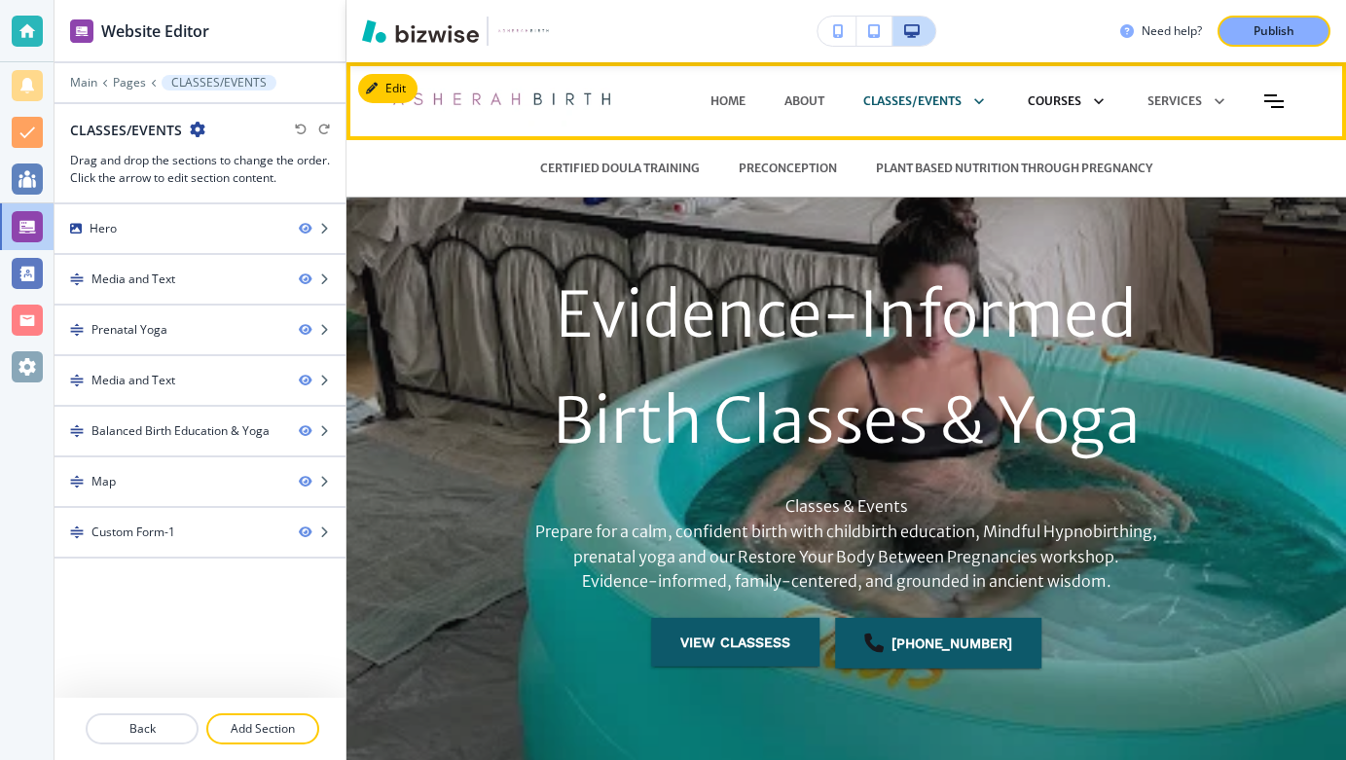
click at [1100, 100] on icon at bounding box center [1095, 101] width 27 height 27
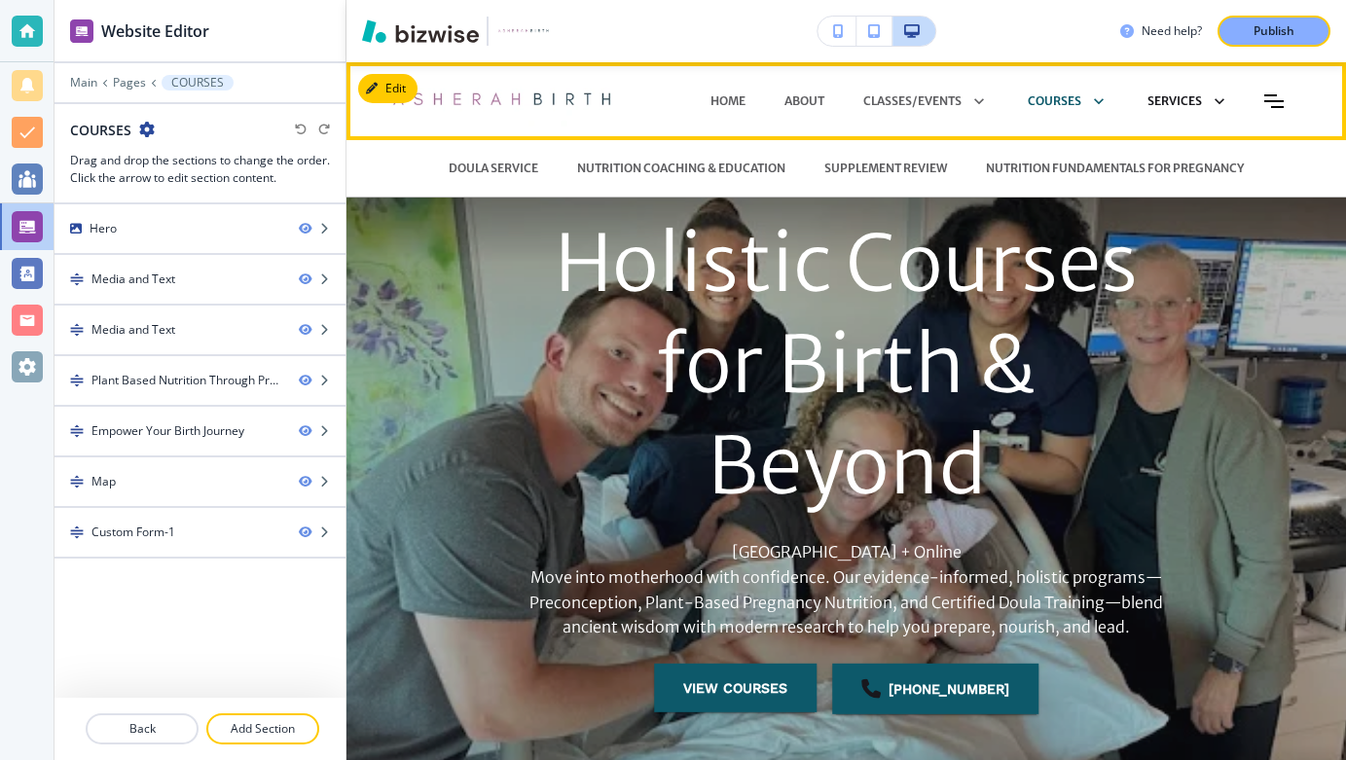
click at [1217, 101] on icon at bounding box center [1220, 101] width 10 height 6
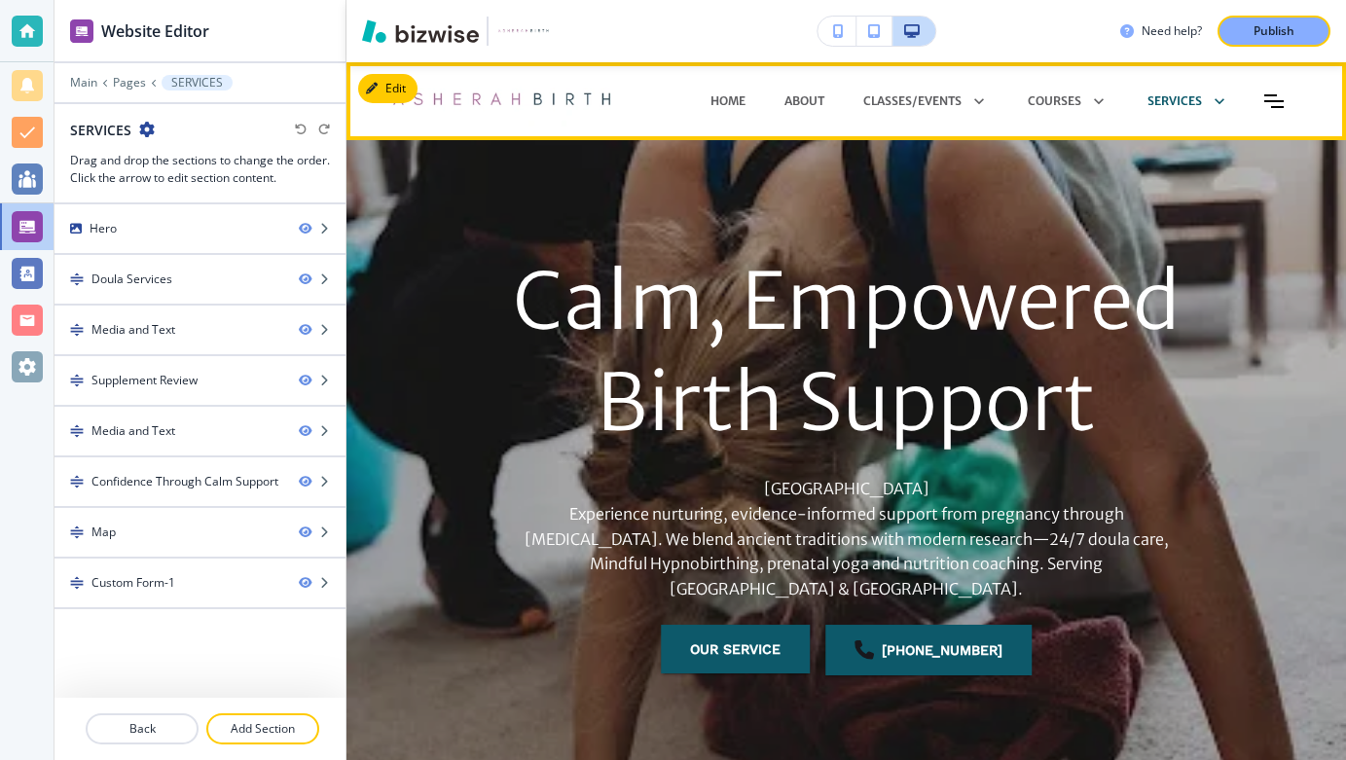
click at [1281, 97] on icon "Toggle hamburger navigation menu" at bounding box center [1274, 101] width 19 height 14
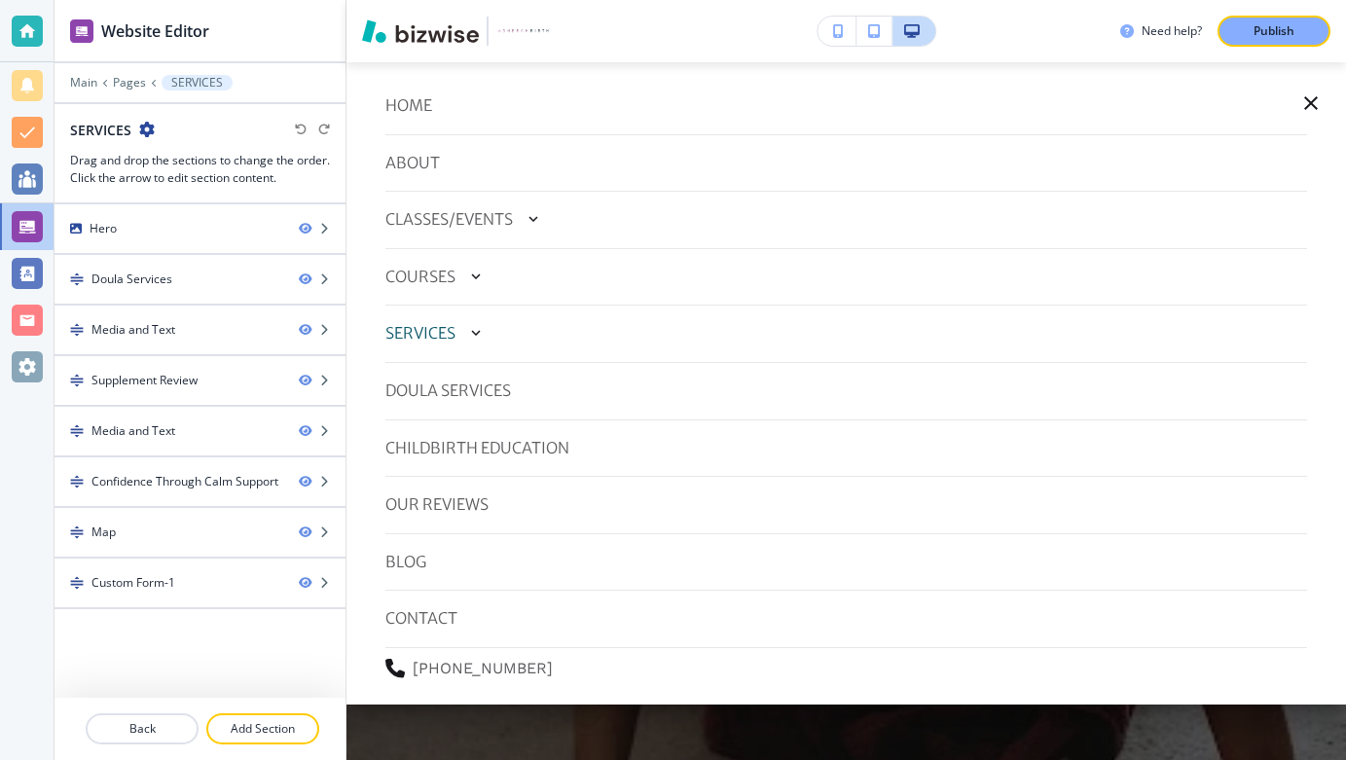
click at [1309, 102] on icon "button" at bounding box center [1312, 103] width 14 height 14
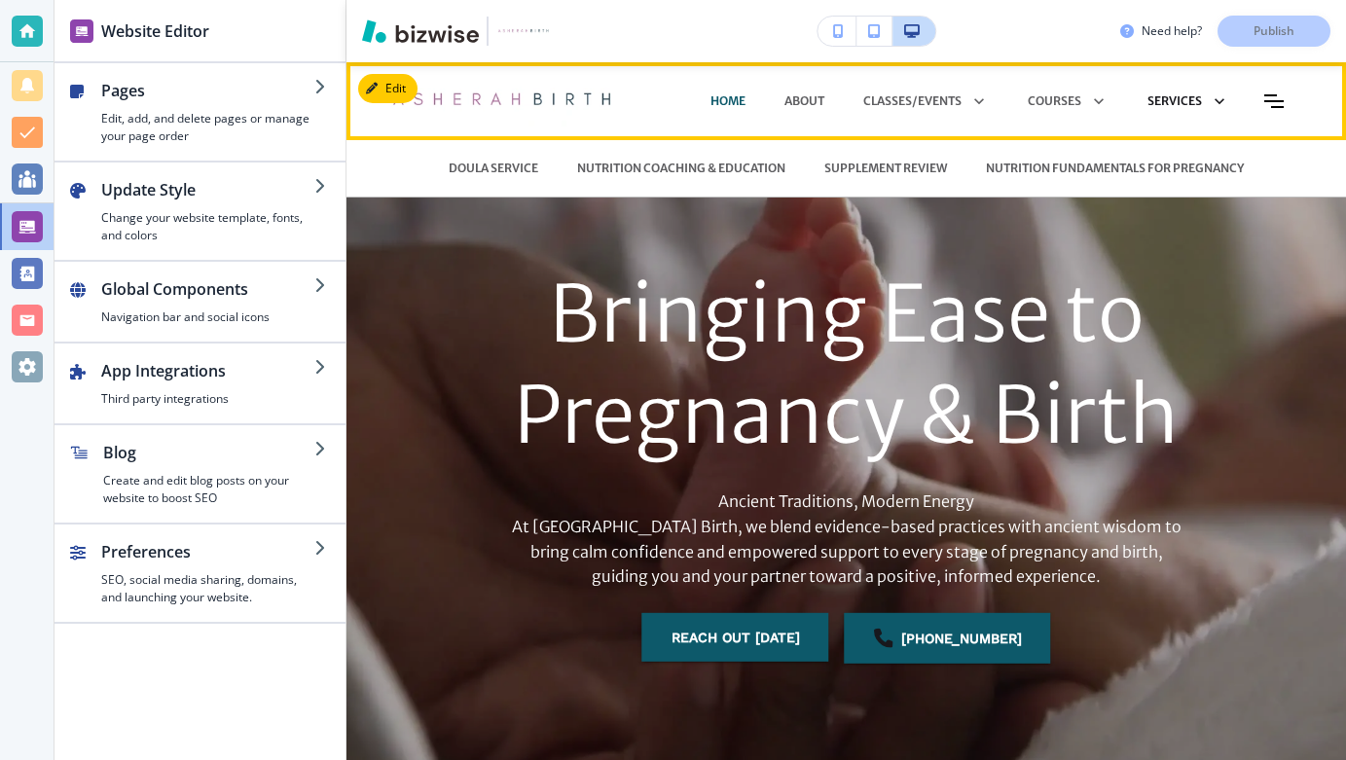
click at [1222, 101] on icon at bounding box center [1220, 101] width 10 height 6
click at [1031, 167] on p "CHILDBIRTH EDUCATION" at bounding box center [1061, 169] width 139 height 18
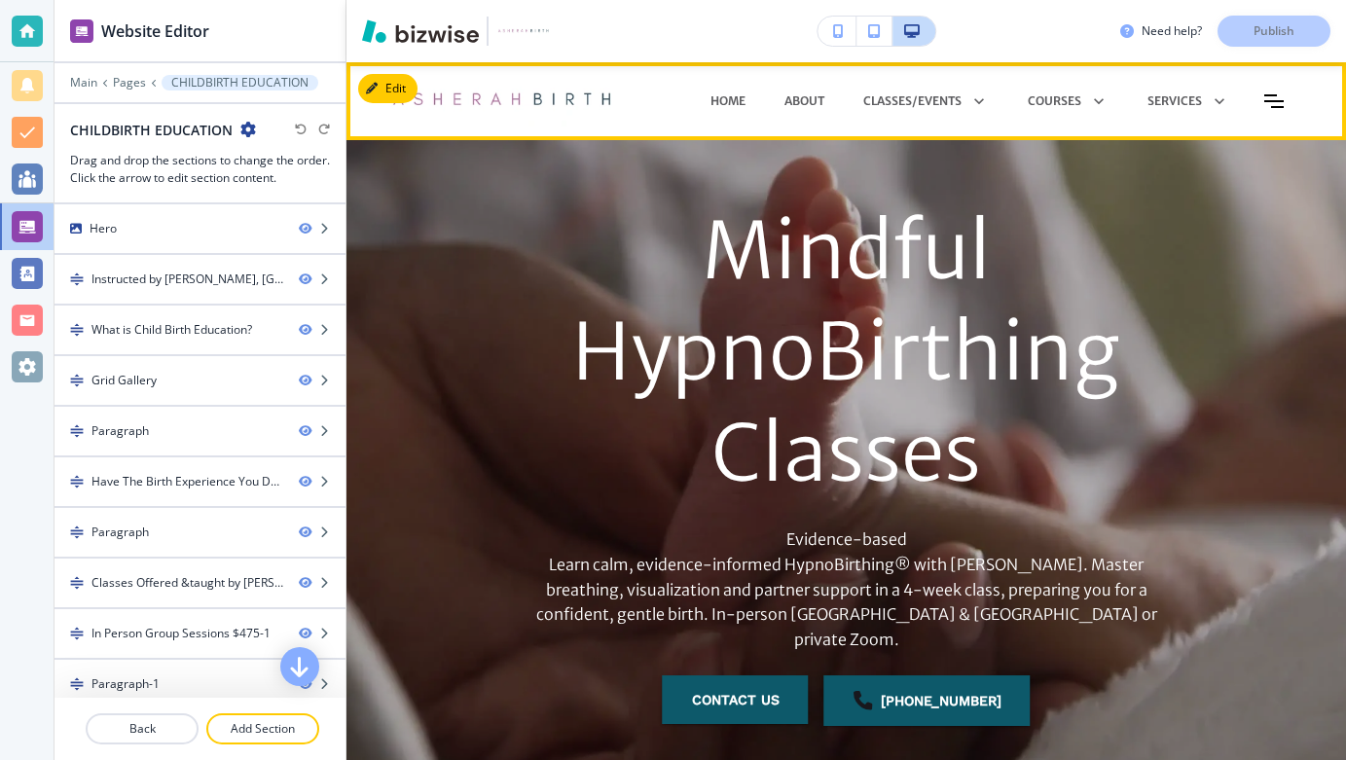
click at [1273, 97] on icon "Toggle hamburger navigation menu" at bounding box center [1274, 101] width 19 height 14
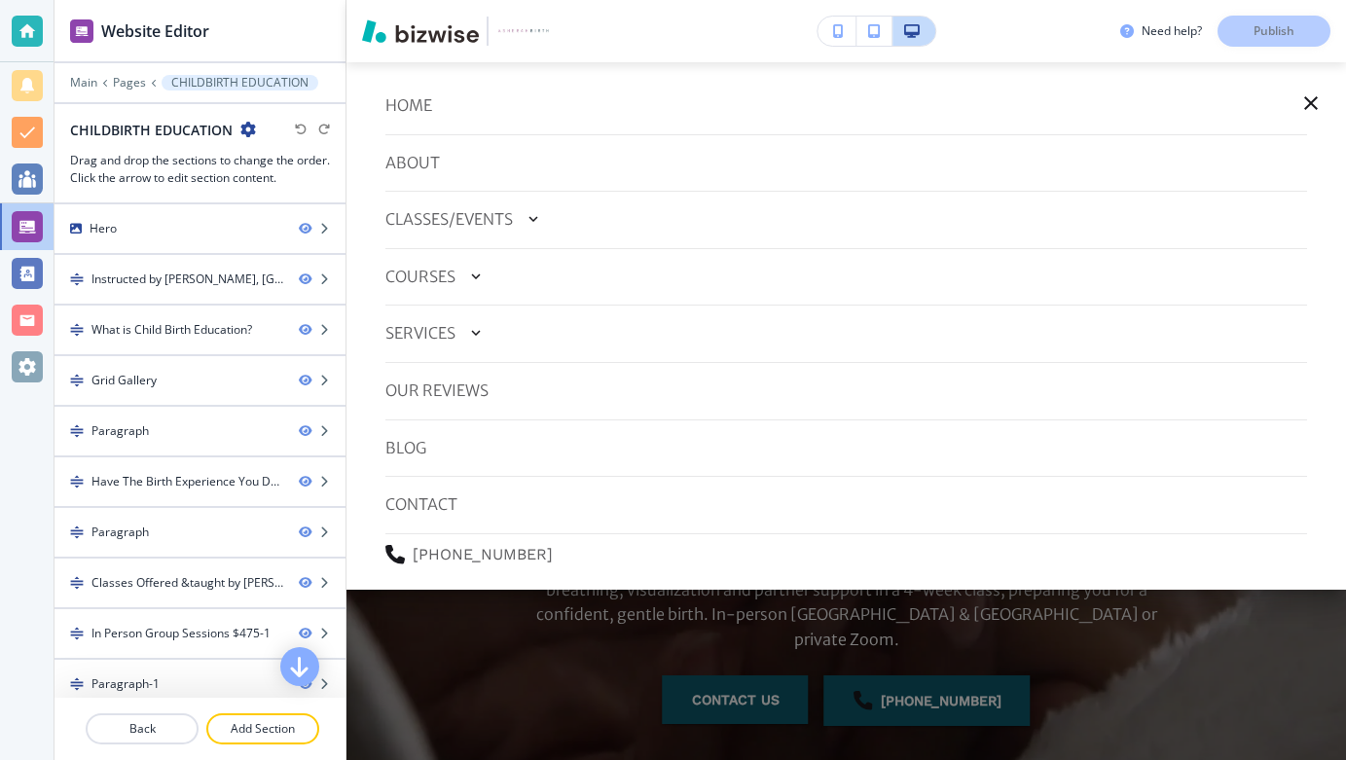
click at [1311, 100] on icon "button" at bounding box center [1311, 103] width 23 height 23
